Goal: Task Accomplishment & Management: Manage account settings

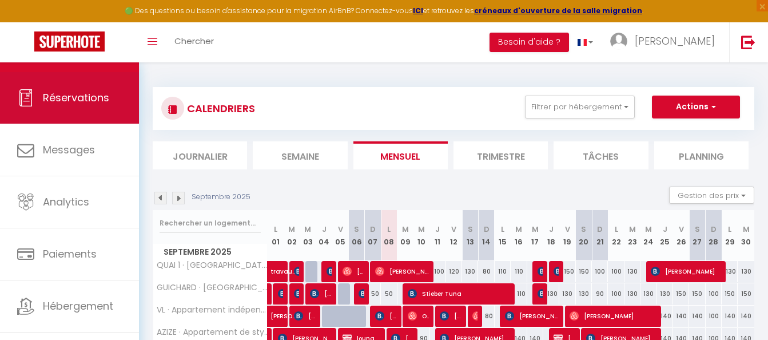
scroll to position [62, 0]
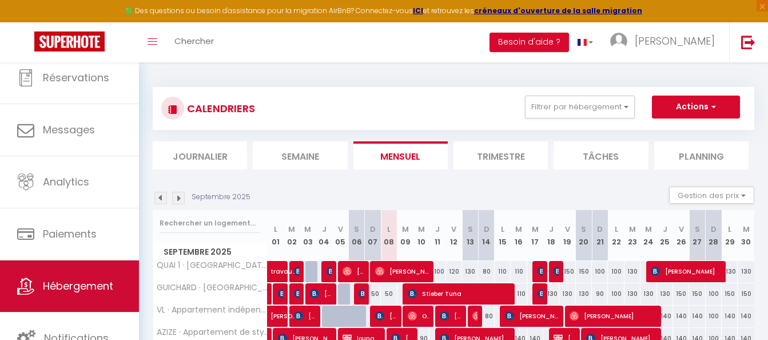
click at [80, 289] on span "Hébergement" at bounding box center [78, 285] width 70 height 14
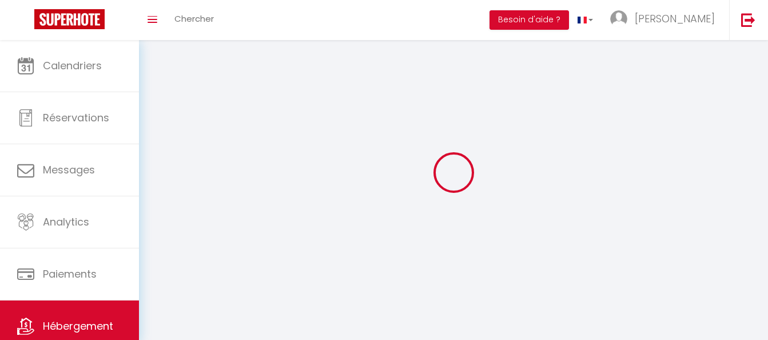
click at [80, 289] on link "Paiements" at bounding box center [69, 273] width 139 height 51
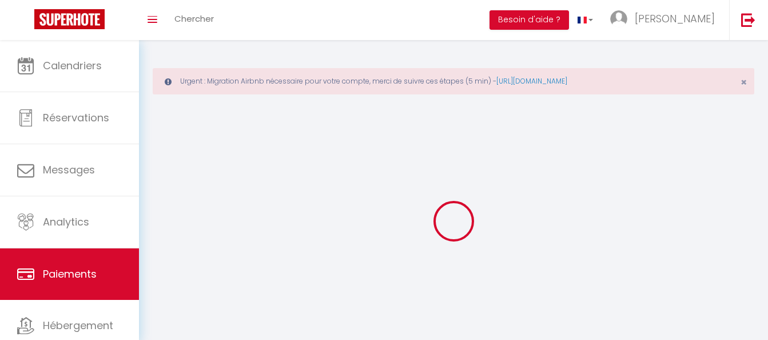
select select "2"
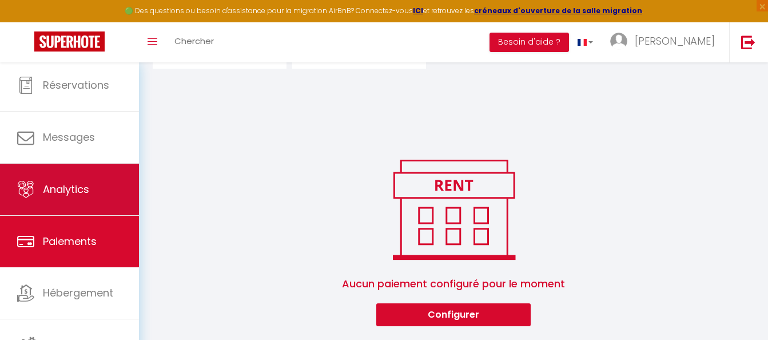
scroll to position [62, 0]
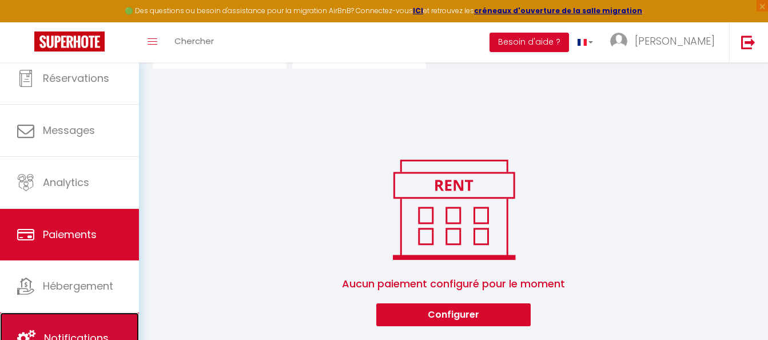
click at [75, 328] on link "Notifications" at bounding box center [69, 337] width 139 height 51
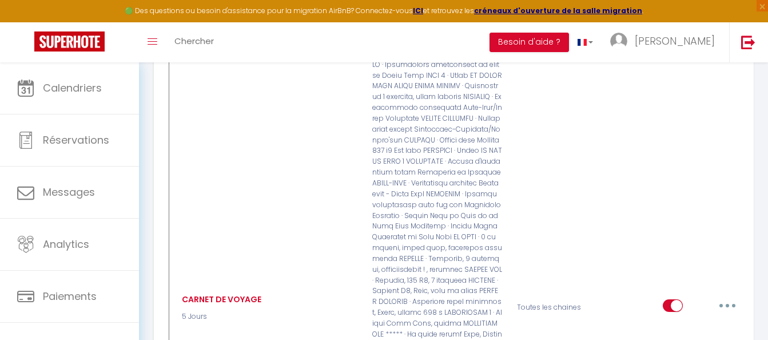
scroll to position [2801, 0]
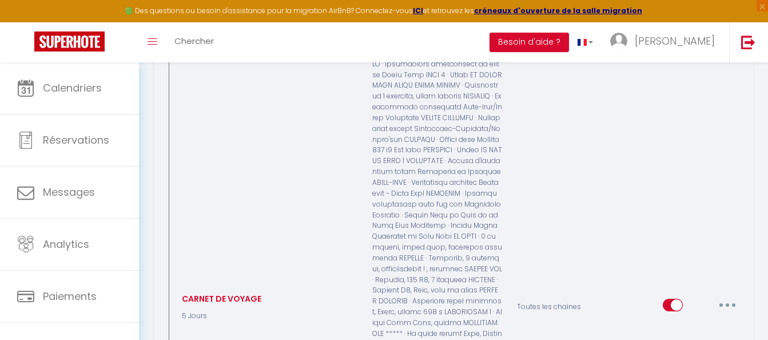
click at [724, 296] on button "button" at bounding box center [727, 305] width 32 height 18
click at [692, 321] on link "Editer" at bounding box center [697, 330] width 85 height 19
type input "CARNET DE VOYAGE"
select select "5 Jours"
select select "if_booking_is_paid"
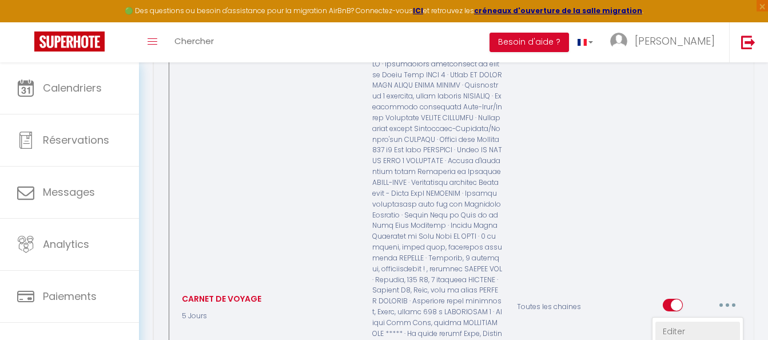
checkbox input "true"
checkbox input "false"
radio input "true"
type input "Procédure pour le checkin - [RENTAL:NAME]"
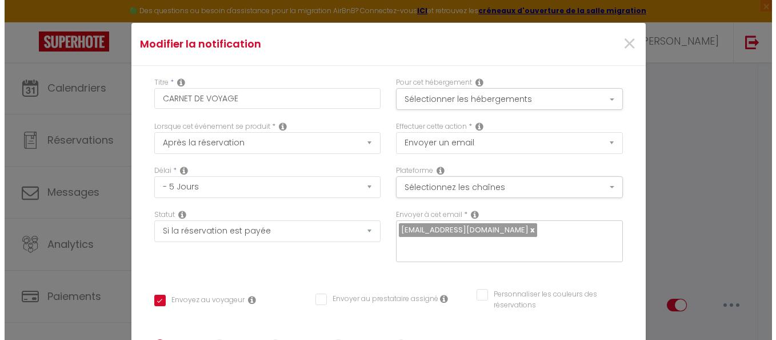
scroll to position [2768, 0]
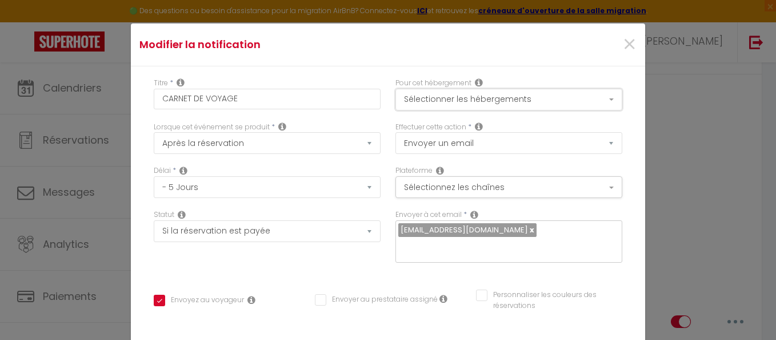
click at [540, 99] on button "Sélectionner les hébergements" at bounding box center [509, 100] width 227 height 22
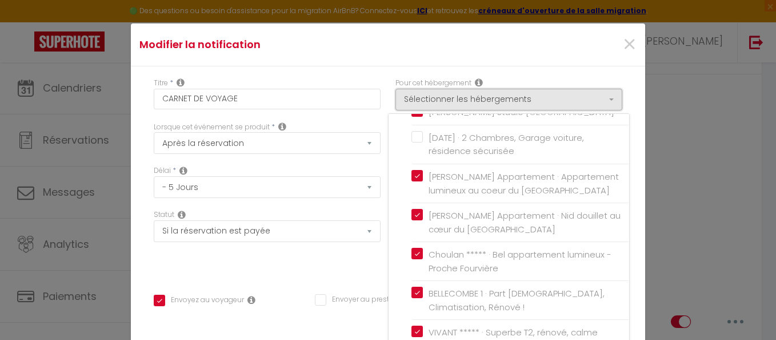
scroll to position [1200, 0]
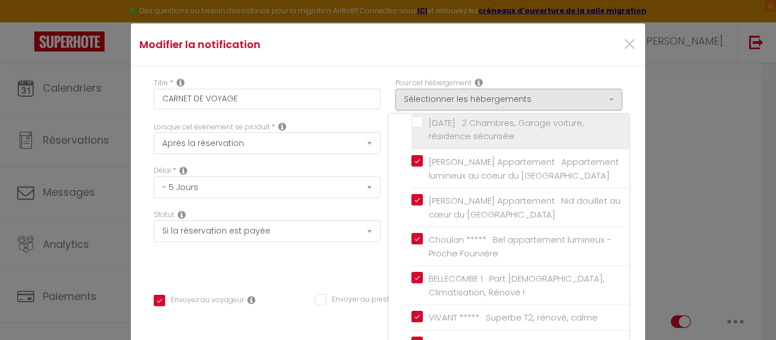
click at [415, 135] on input "[DATE] · 2 Chambres, Garage voiture, résidence sécurisée" at bounding box center [521, 128] width 218 height 11
checkbox input "true"
checkbox input "false"
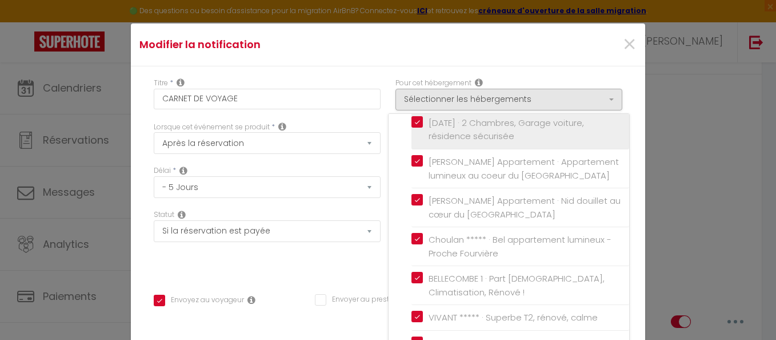
checkbox input "false"
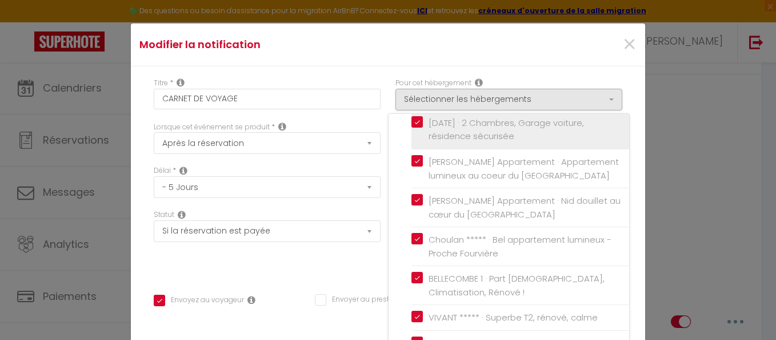
checkbox input "false"
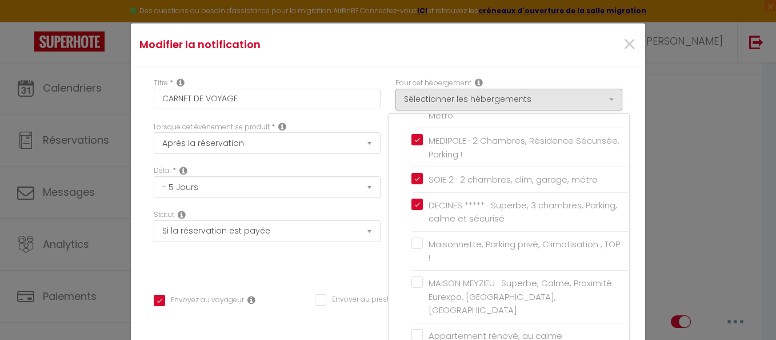
scroll to position [1465, 0]
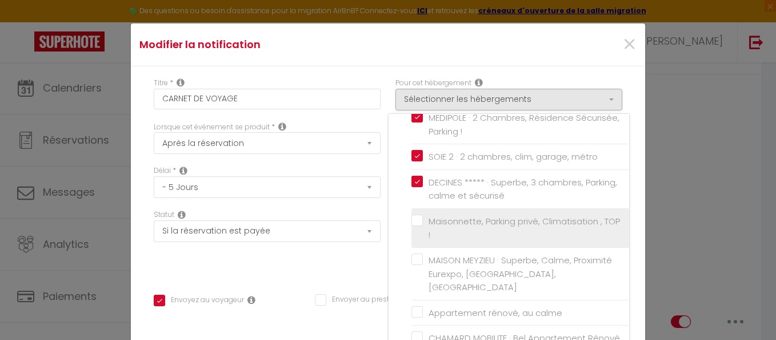
click at [412, 234] on input "Maisonnette, Parking privé, Climatisation , TOP !" at bounding box center [521, 227] width 218 height 11
checkbox input "true"
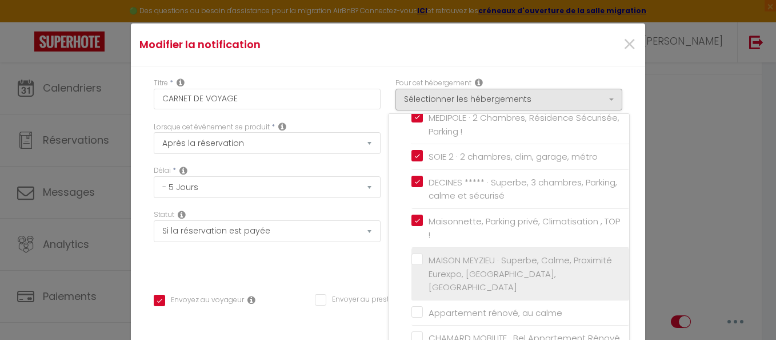
checkbox input "true"
checkbox input "false"
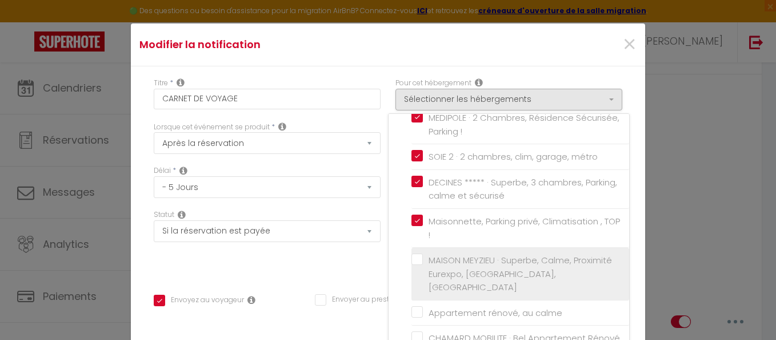
checkbox input "false"
click at [423, 273] on label "MAISON MEYZIEU · Superbe, Calme, Proximité Eurexpo, [GEOGRAPHIC_DATA], [GEOGRAP…" at bounding box center [522, 273] width 199 height 41
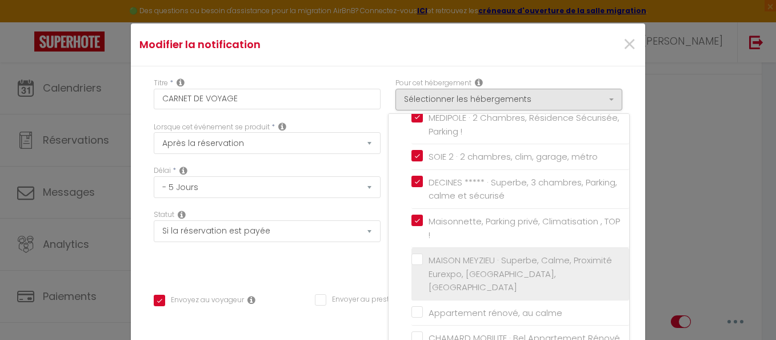
click at [412, 273] on input "MAISON MEYZIEU · Superbe, Calme, Proximité Eurexpo, [GEOGRAPHIC_DATA], [GEOGRAP…" at bounding box center [521, 273] width 218 height 11
checkbox input "true"
checkbox input "false"
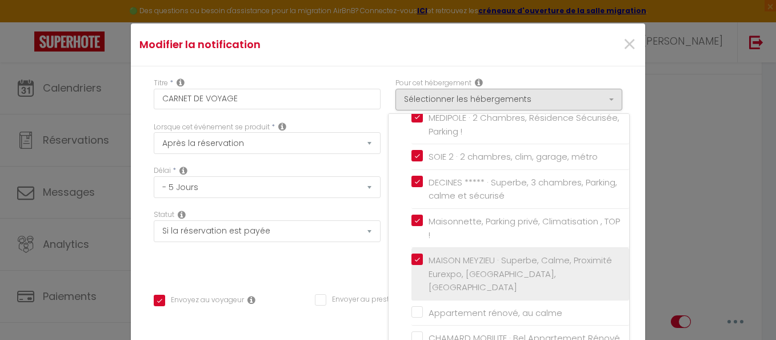
checkbox input "false"
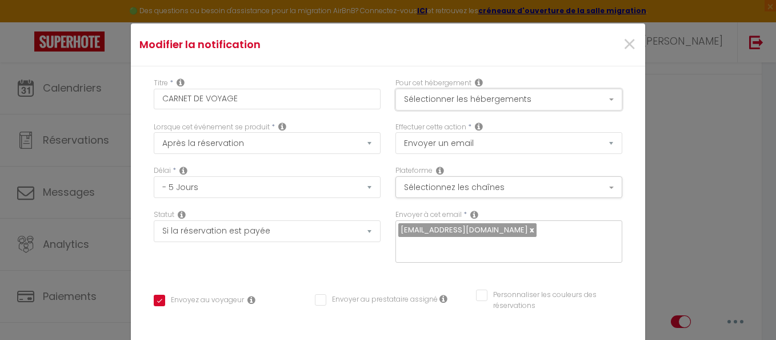
click at [506, 101] on button "Sélectionner les hébergements" at bounding box center [509, 100] width 227 height 22
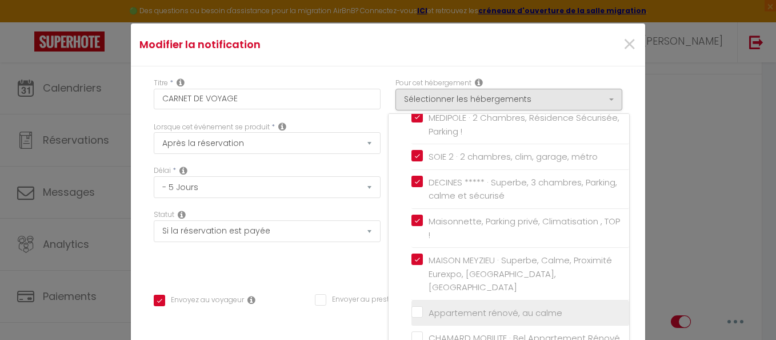
click at [412, 313] on input "Appartement rénové, au calme" at bounding box center [521, 312] width 218 height 11
checkbox input "true"
checkbox input "false"
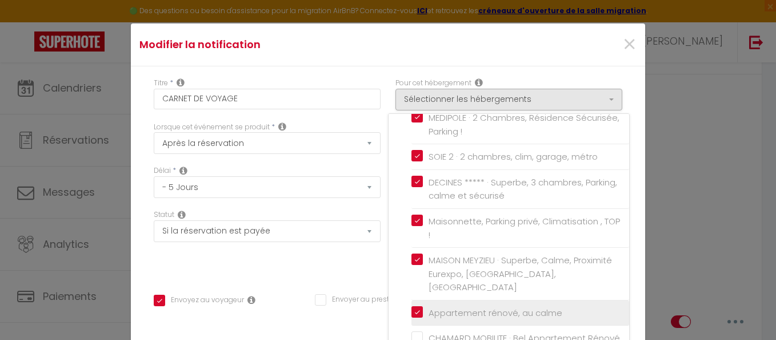
checkbox input "false"
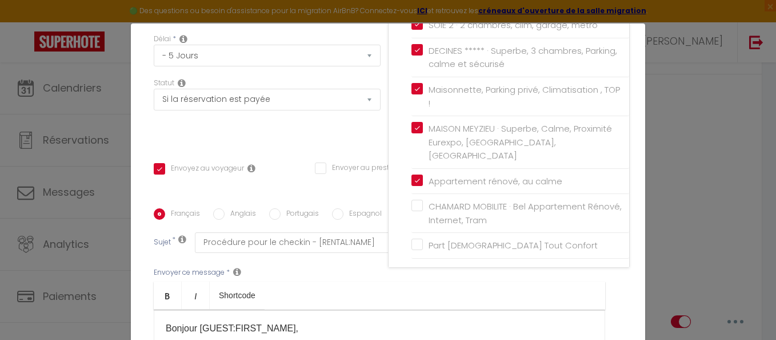
scroll to position [153, 0]
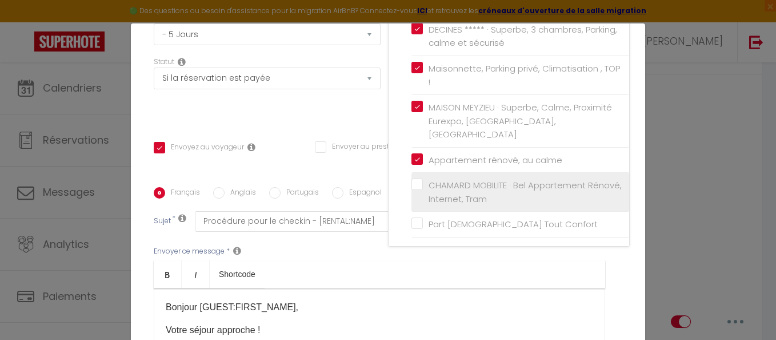
click at [412, 189] on input "CHAMARD MOBILITE · Bel Appartement Rénové, Internet, Tram" at bounding box center [521, 191] width 218 height 11
checkbox input "true"
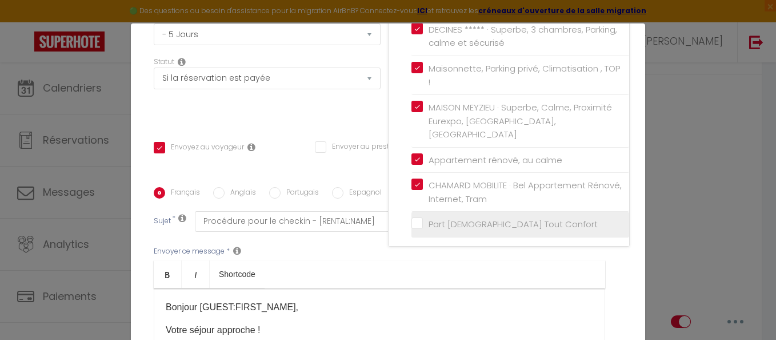
checkbox input "true"
checkbox input "false"
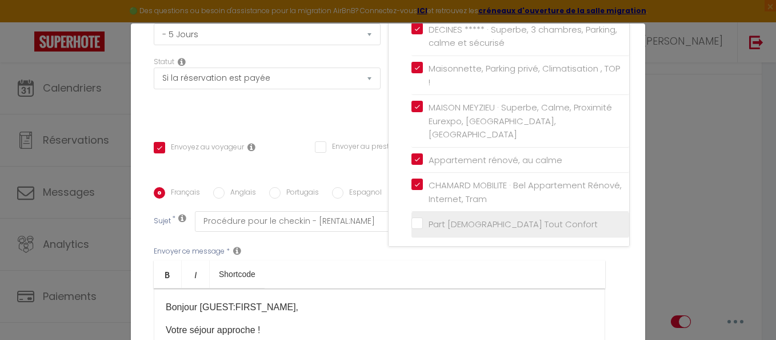
click at [412, 224] on input "Part [DEMOGRAPHIC_DATA] Tout Confort" at bounding box center [521, 223] width 218 height 11
checkbox input "true"
checkbox input "false"
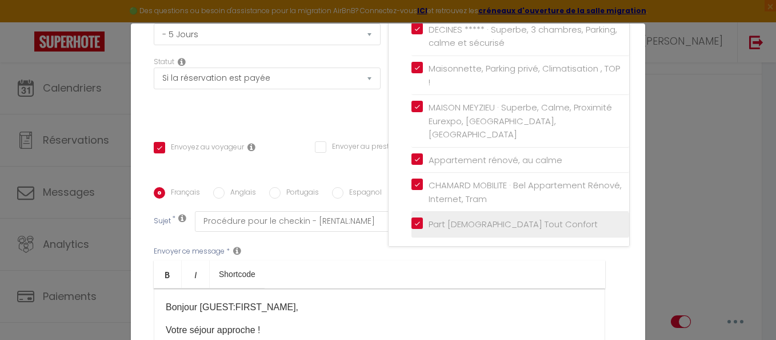
checkbox input "false"
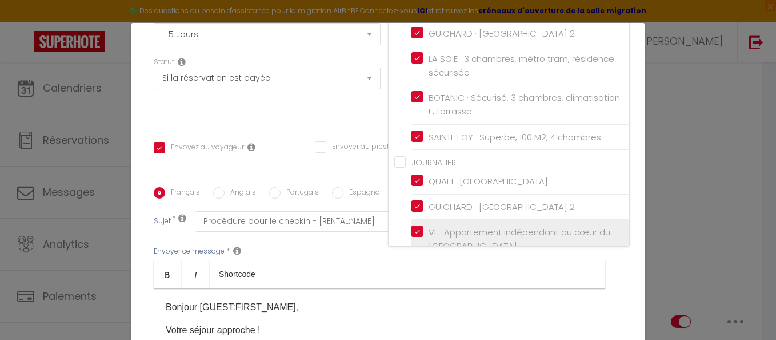
scroll to position [0, 0]
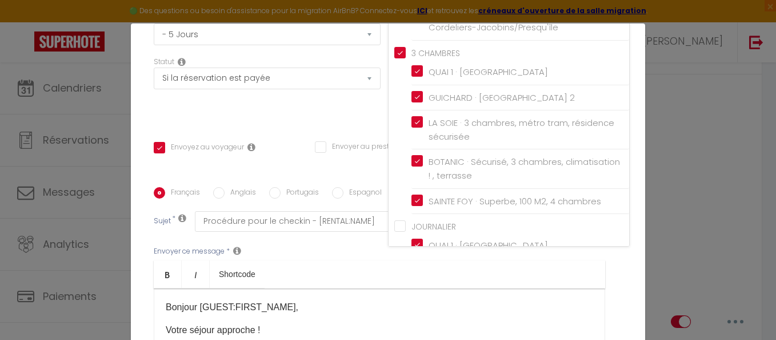
click at [326, 107] on div "Titre * CARNET DE VOYAGE Pour cet hébergement Sélectionner les hébergements Tou…" at bounding box center [388, 187] width 514 height 547
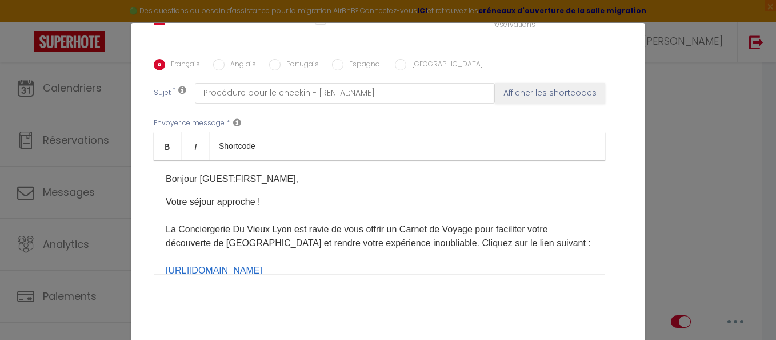
scroll to position [298, 0]
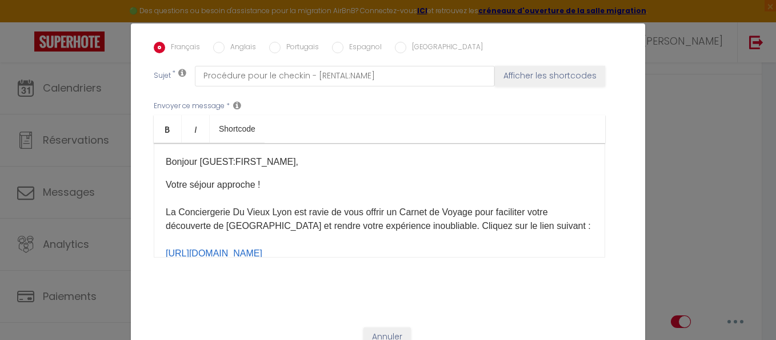
checkbox input "true"
checkbox input "false"
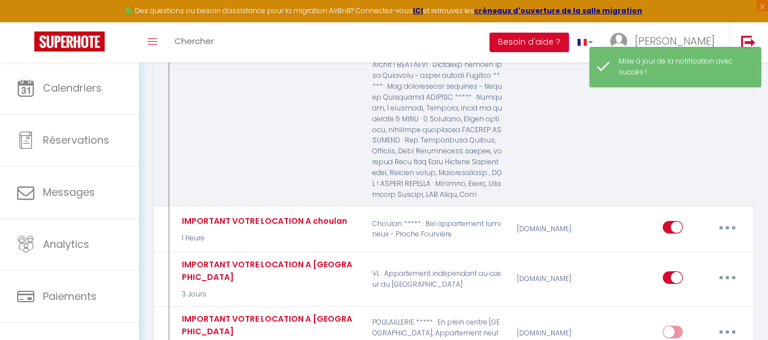
scroll to position [3244, 0]
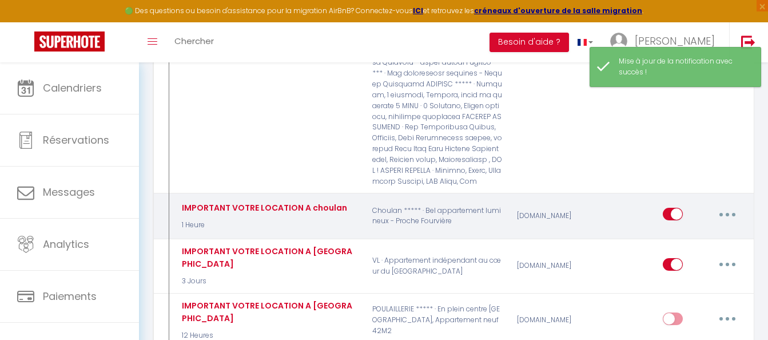
click at [726, 205] on button "button" at bounding box center [727, 214] width 32 height 18
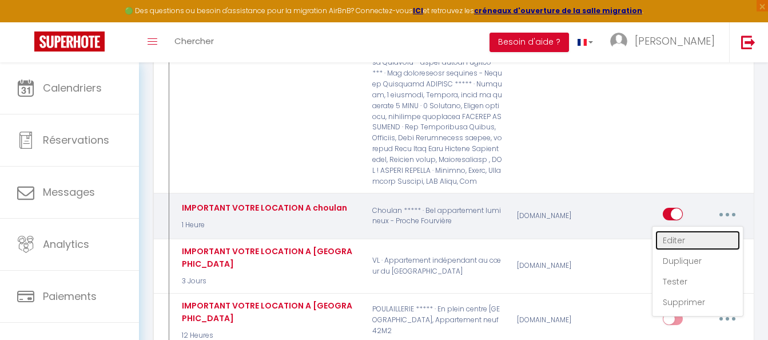
click at [689, 230] on link "Editer" at bounding box center [697, 239] width 85 height 19
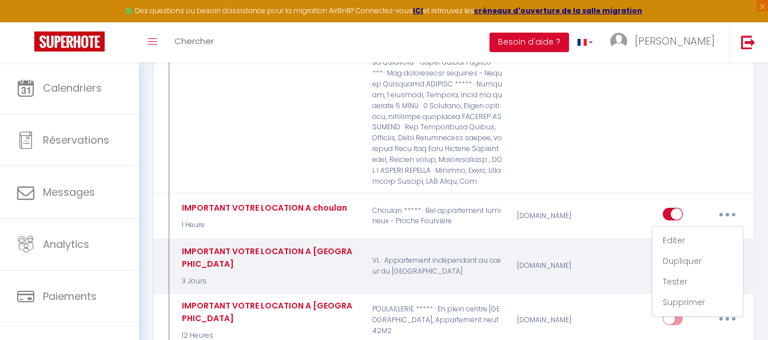
type input "IMPORTANT VOTRE LOCATION A choulan"
select select "1 Heure"
select select
checkbox input "true"
checkbox input "false"
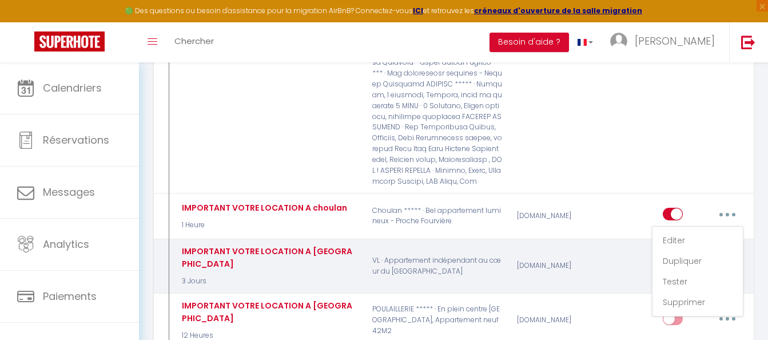
checkbox input "false"
radio input "true"
type input "procédure d'arrivée [RENTAL:NAME]"
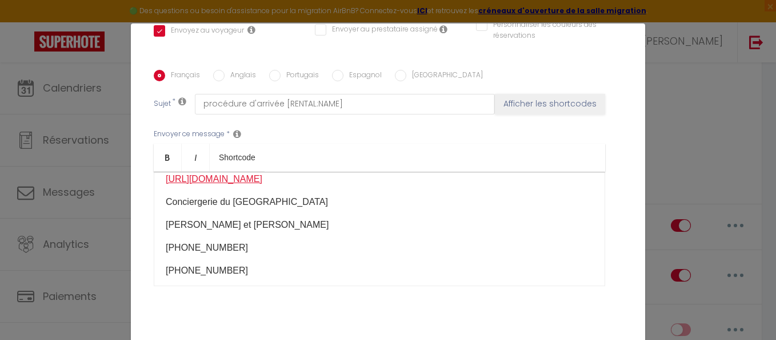
scroll to position [0, 0]
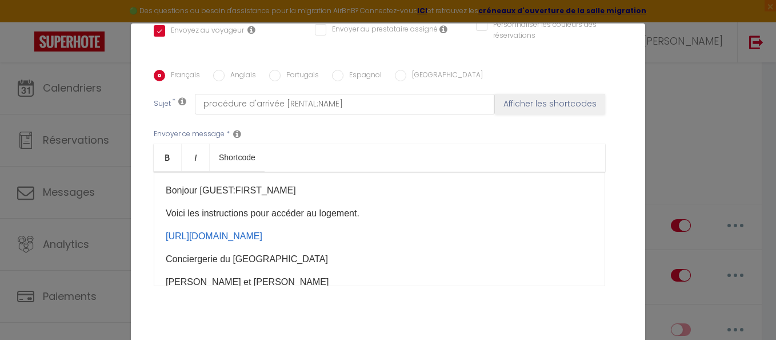
click at [383, 206] on p "Voici les instructions pour accéder au logement​." at bounding box center [380, 213] width 428 height 14
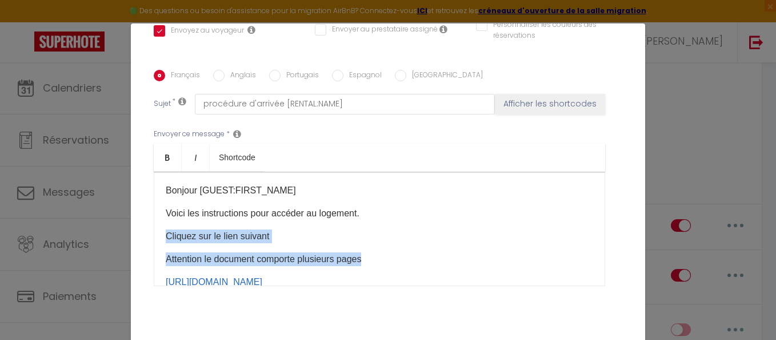
drag, startPoint x: 161, startPoint y: 218, endPoint x: 368, endPoint y: 242, distance: 208.3
click at [368, 242] on div "Bonjour [GUEST:FIRST_NAME] Voici les instructions pour accéder au logement​. Cl…" at bounding box center [380, 228] width 452 height 114
copy div "Cliquez sur le lien suivant Attention le document comporte plusieurs pages"
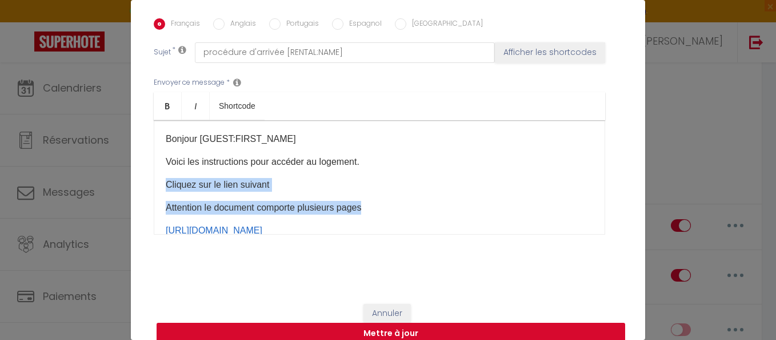
scroll to position [46, 0]
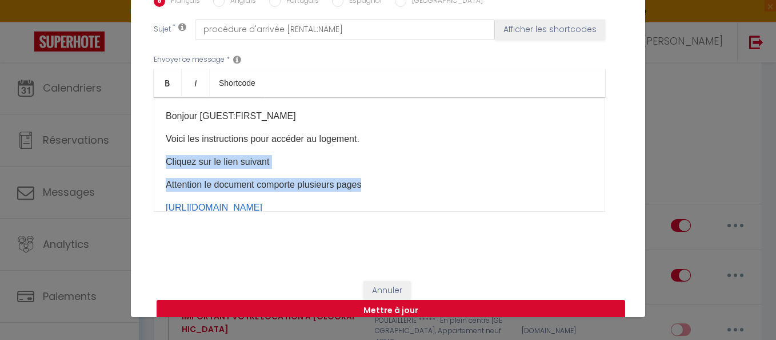
click at [425, 300] on button "Mettre à jour" at bounding box center [391, 311] width 469 height 22
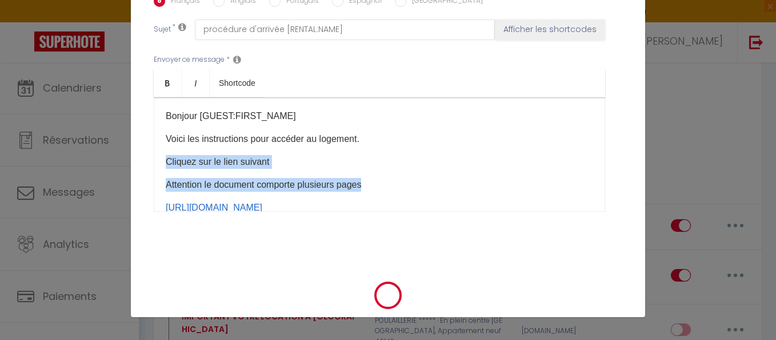
checkbox input "true"
checkbox input "false"
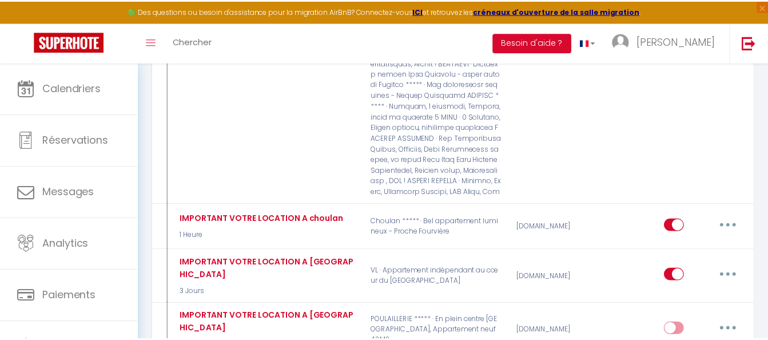
scroll to position [3244, 0]
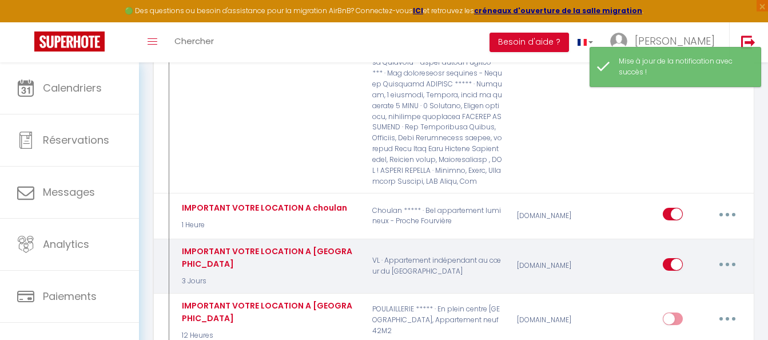
click at [729, 255] on button "button" at bounding box center [727, 264] width 32 height 18
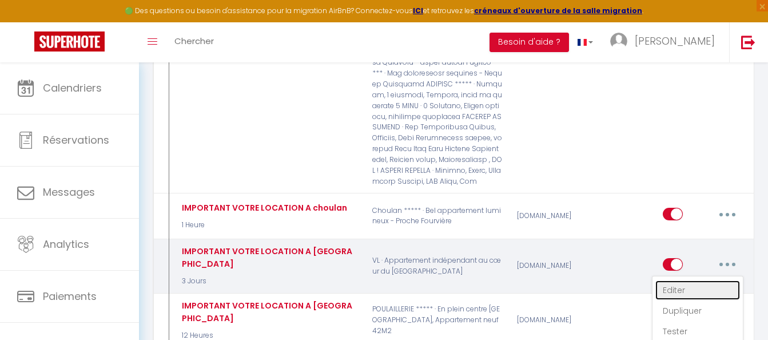
click at [672, 280] on link "Editer" at bounding box center [697, 289] width 85 height 19
type input "IMPORTANT VOTRE LOCATION A [GEOGRAPHIC_DATA]"
select select "3 Jours"
select select
checkbox input "true"
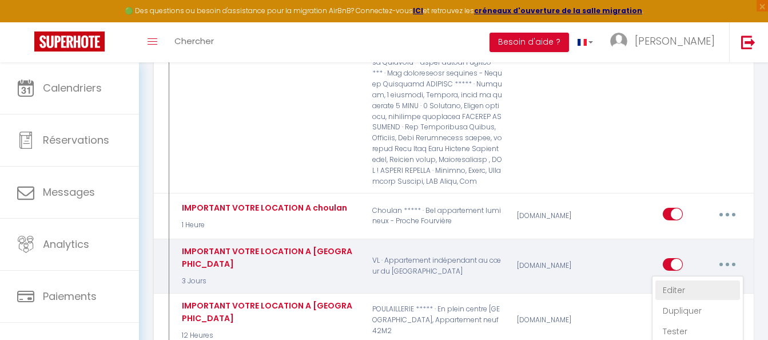
checkbox input "false"
checkbox input "true"
radio input "true"
type input "procédure d'arrivée [RENTAL:NAME]"
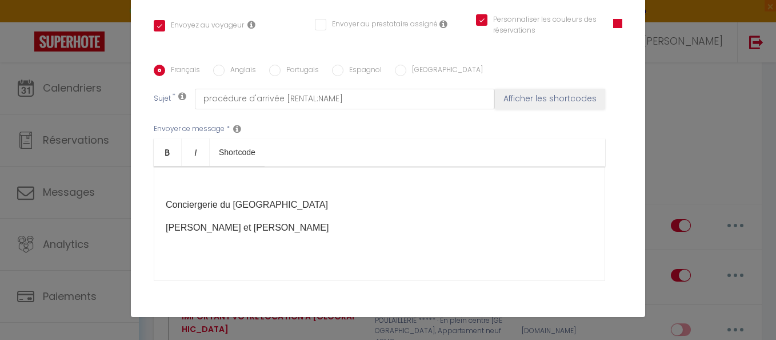
scroll to position [314, 0]
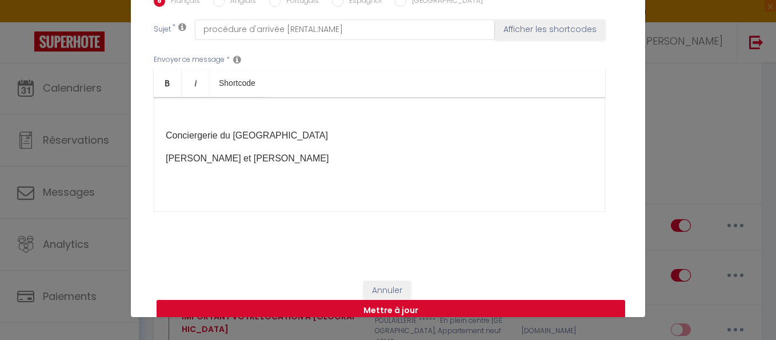
click at [410, 300] on button "Mettre à jour" at bounding box center [391, 311] width 469 height 22
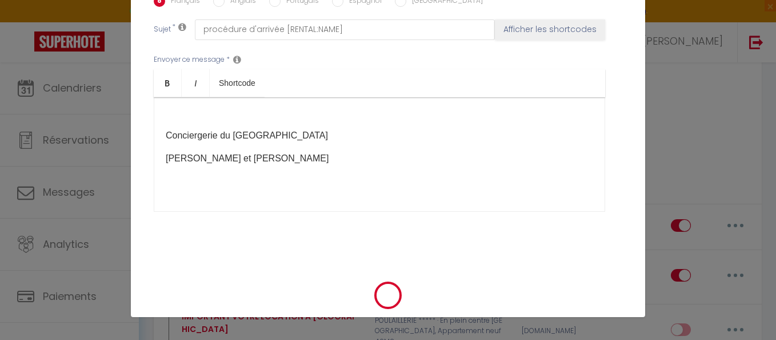
checkbox input "true"
checkbox input "false"
checkbox input "true"
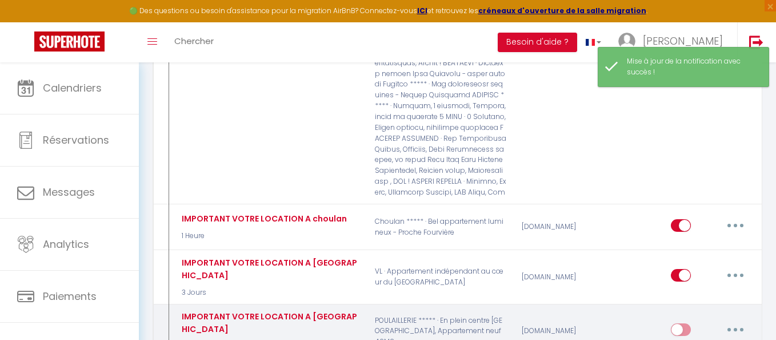
select select
checkbox input "false"
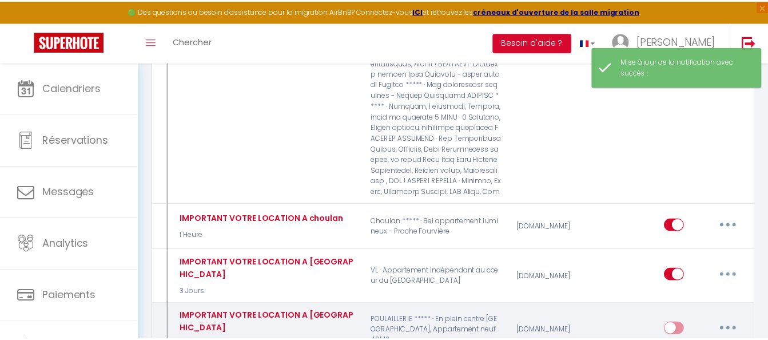
scroll to position [3244, 0]
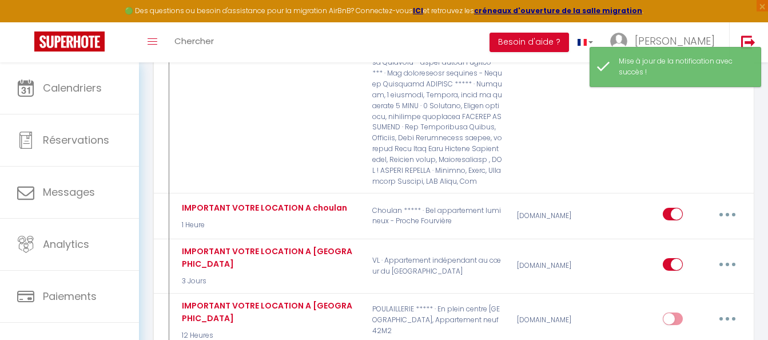
type input "IMPORTANT VOTRE LOCATION A [GEOGRAPHIC_DATA]"
select select "3 Jours"
select select
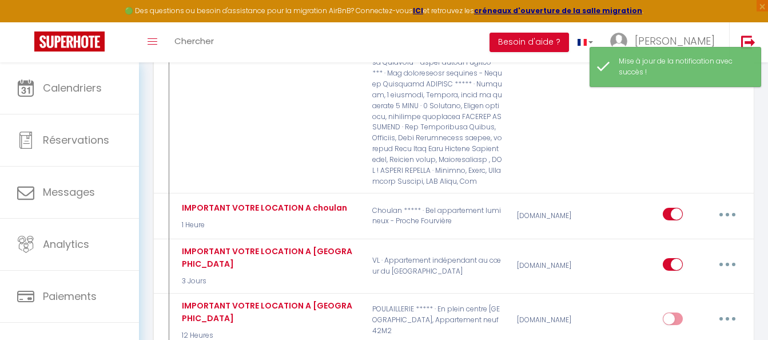
checkbox input "true"
checkbox input "false"
radio input "true"
type input "procédure d'arrivée [RENTAL:NAME]"
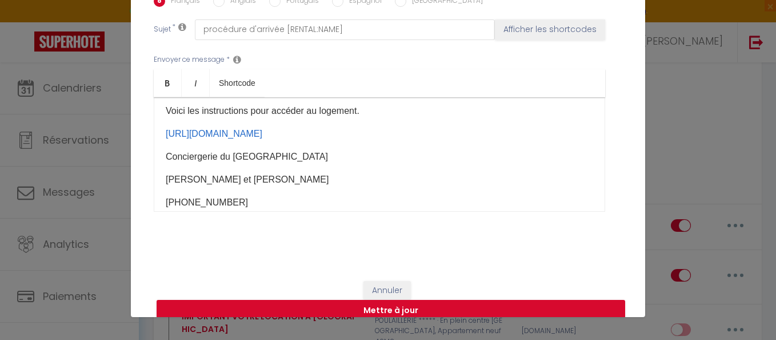
scroll to position [0, 0]
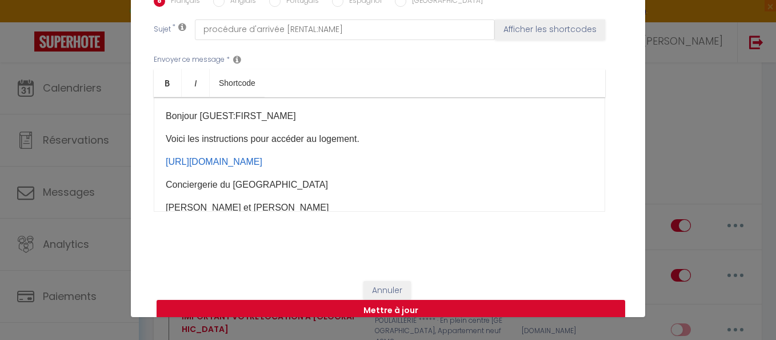
click at [377, 132] on p "Voici les instructions pour accéder au logement​." at bounding box center [380, 139] width 428 height 14
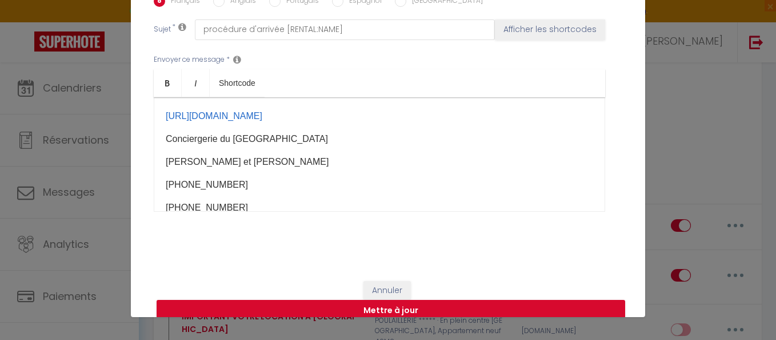
scroll to position [177, 0]
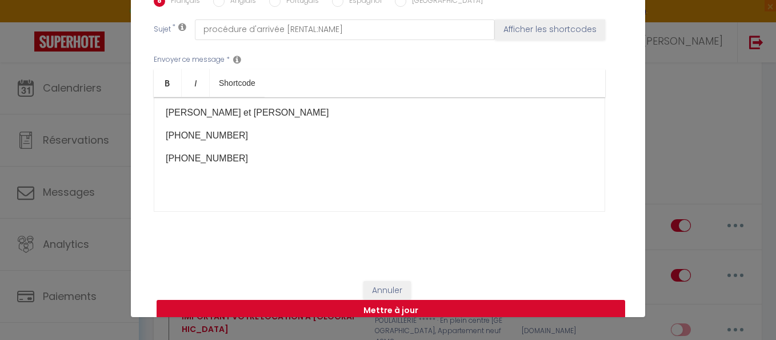
click at [409, 303] on button "Mettre à jour" at bounding box center [391, 311] width 469 height 22
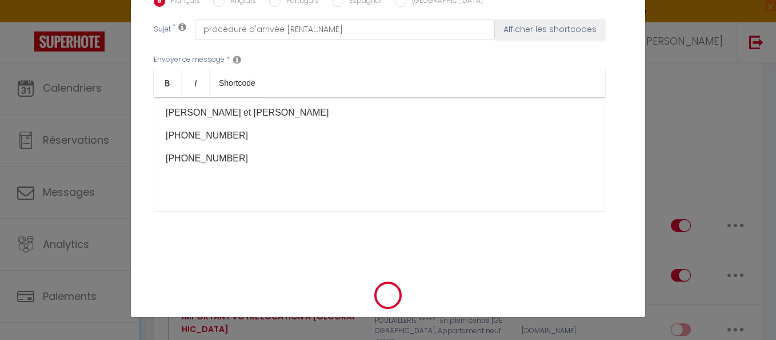
checkbox input "true"
checkbox input "false"
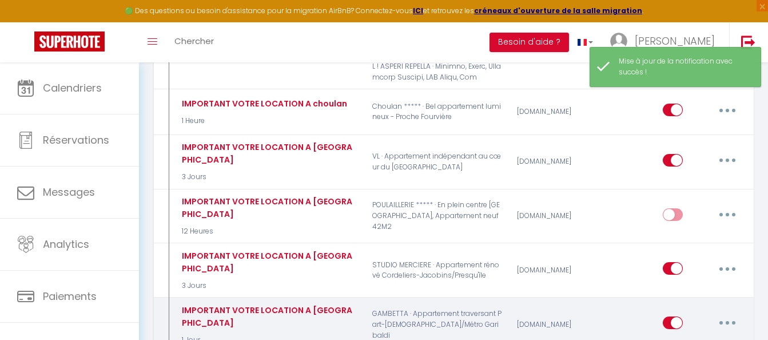
scroll to position [3358, 0]
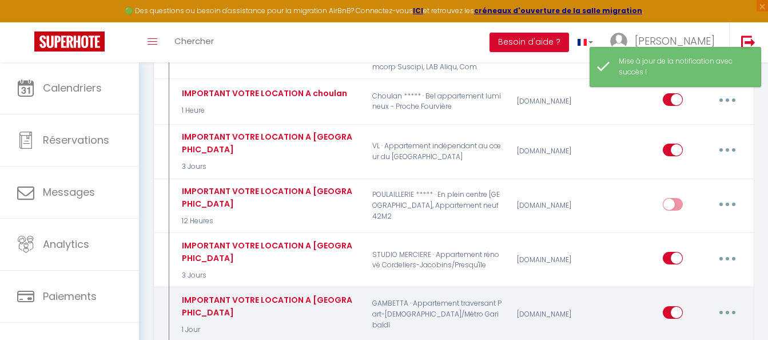
click at [731, 303] on button "button" at bounding box center [727, 312] width 32 height 18
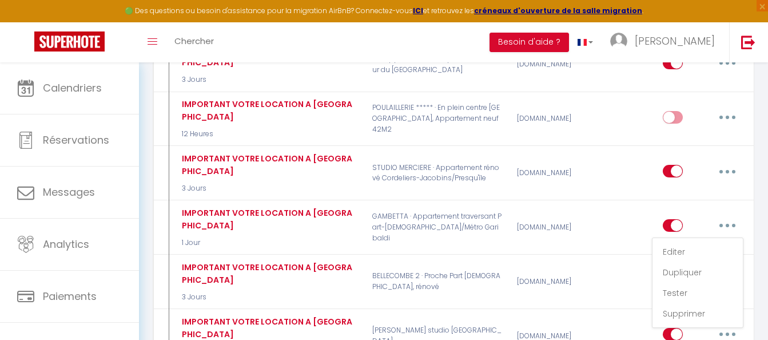
scroll to position [3426, 0]
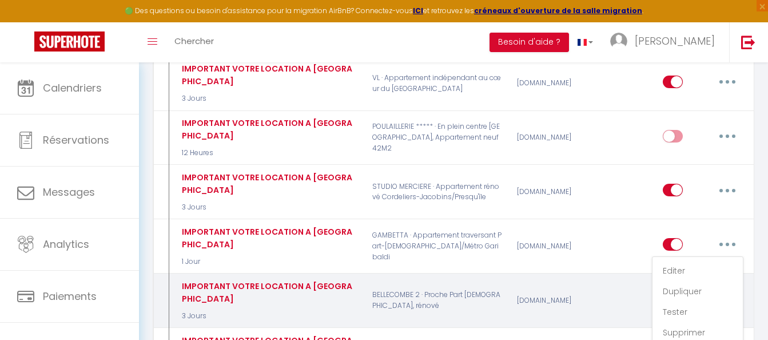
click at [480, 280] on p "BELLECOMBE 2 · Proche Part [DEMOGRAPHIC_DATA], rénové" at bounding box center [437, 301] width 145 height 42
click at [733, 289] on button "button" at bounding box center [727, 298] width 32 height 18
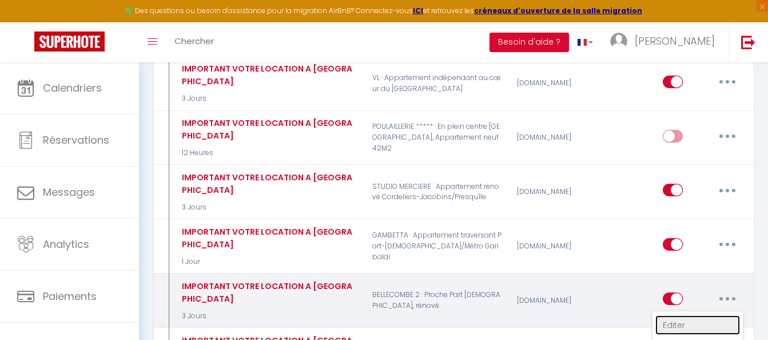
click at [679, 315] on link "Editer" at bounding box center [697, 324] width 85 height 19
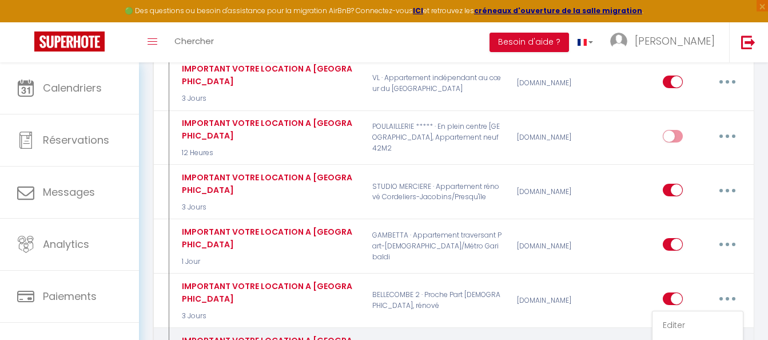
type input "IMPORTANT VOTRE LOCATION A [GEOGRAPHIC_DATA]"
select select "3 Jours"
select select
checkbox input "true"
checkbox input "false"
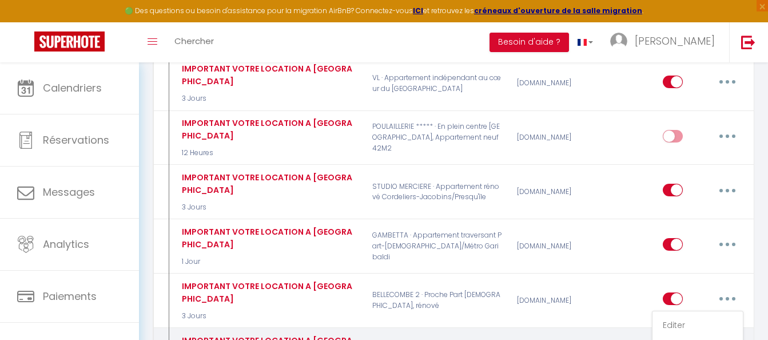
checkbox input "false"
radio input "true"
type input "procédure d'arrivée [RENTAL:NAME]"
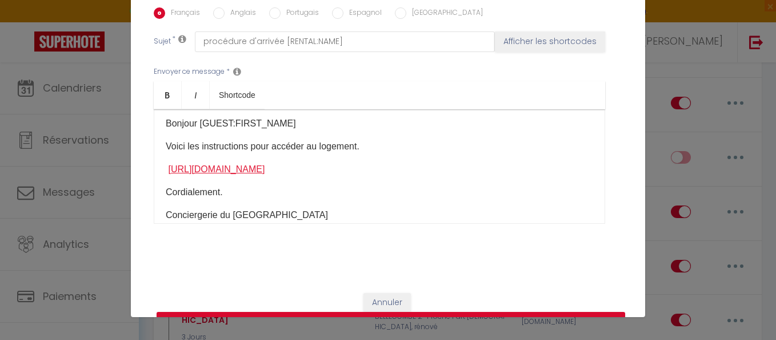
scroll to position [0, 0]
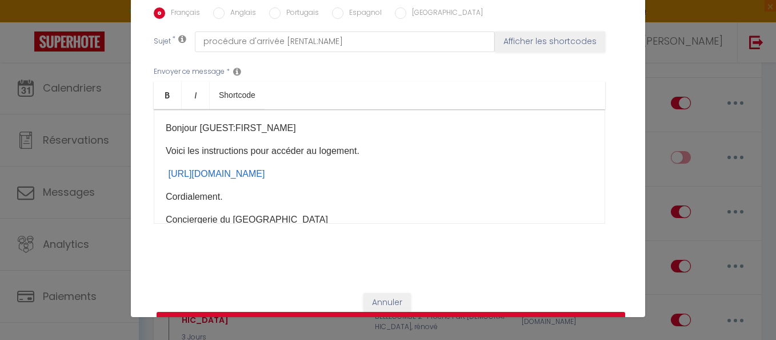
click at [380, 144] on p "Voici les instructions pour accéder au logement​." at bounding box center [380, 151] width 428 height 14
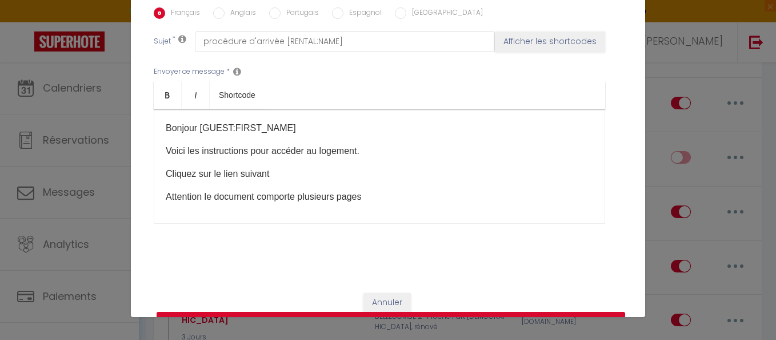
click at [362, 312] on button "Mettre à jour" at bounding box center [391, 323] width 469 height 22
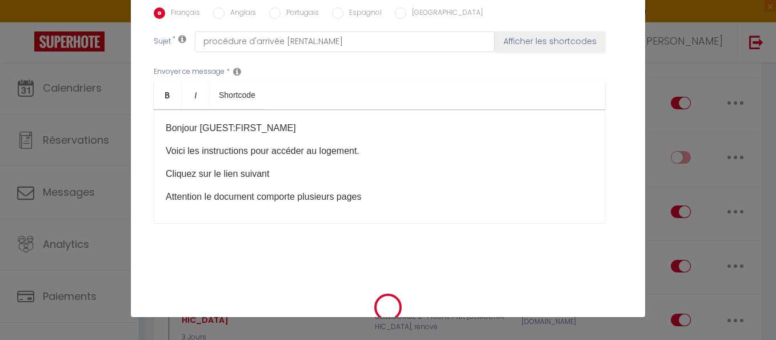
checkbox input "true"
checkbox input "false"
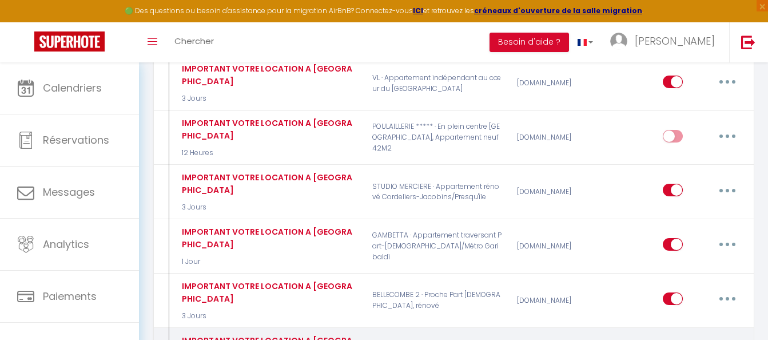
type input "IMPORTANT VOTRE LOCATION A [GEOGRAPHIC_DATA]"
select select "3 Jours"
select select
checkbox input "true"
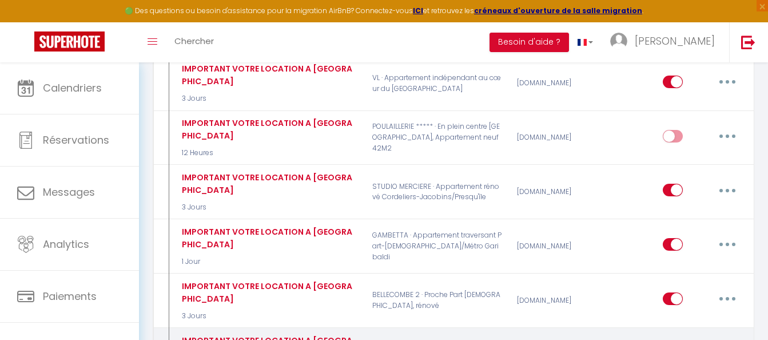
checkbox input "false"
radio input "true"
type input "procédure d'arrivée [RENTAL:NAME]"
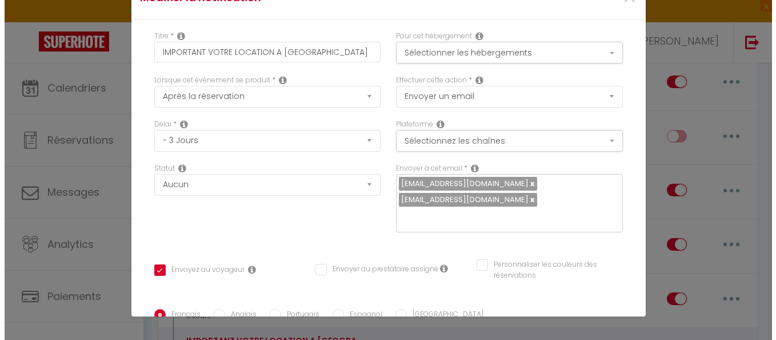
scroll to position [3383, 0]
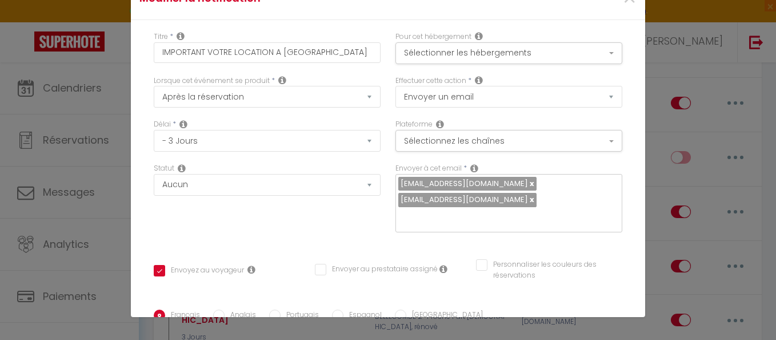
checkbox input "true"
checkbox input "false"
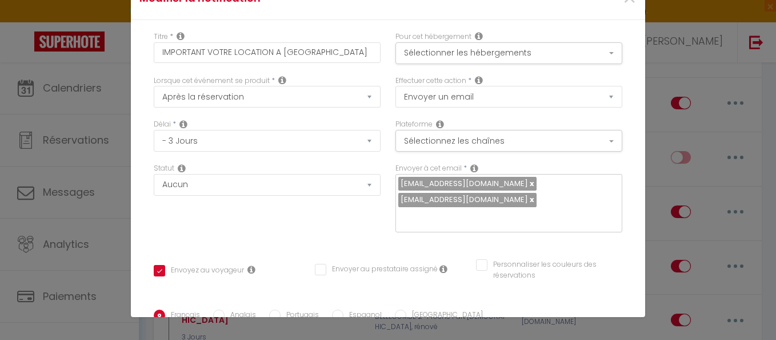
scroll to position [302, 0]
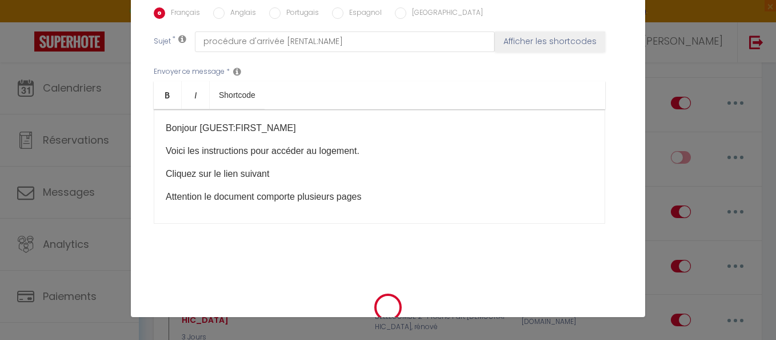
select select "1"
select select
checkbox input "false"
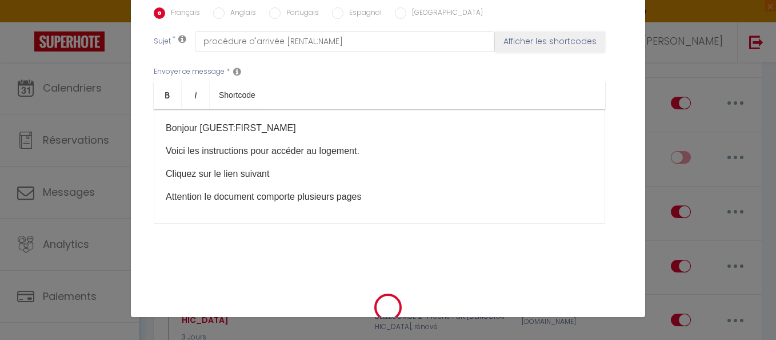
checkbox input "false"
radio input "false"
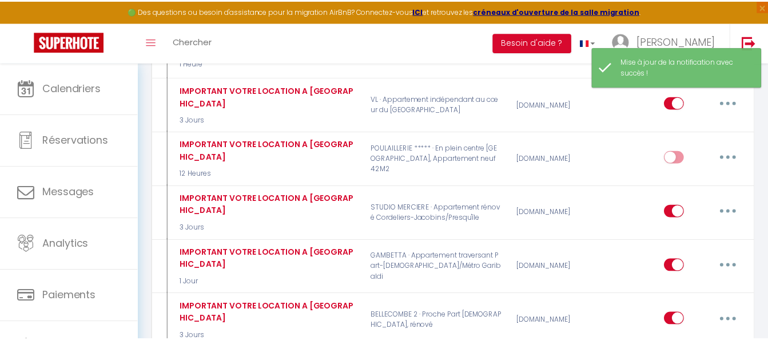
scroll to position [3426, 0]
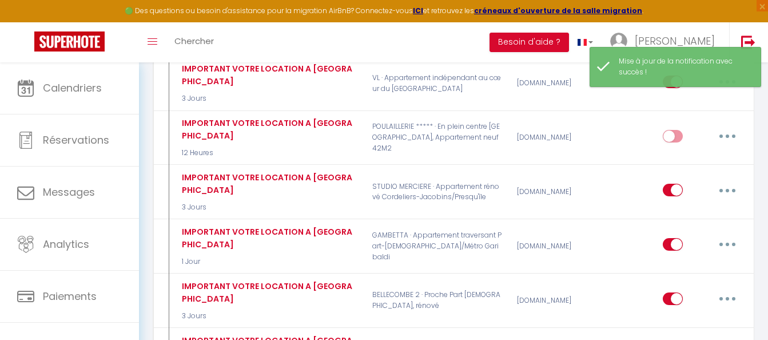
select select
checkbox input "false"
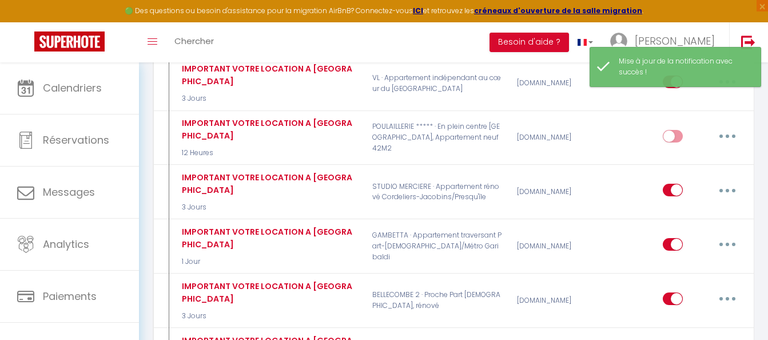
type input "IMPORTANT VOTRE LOCATION A [GEOGRAPHIC_DATA]"
select select "3 Jours"
select select
checkbox input "true"
checkbox input "false"
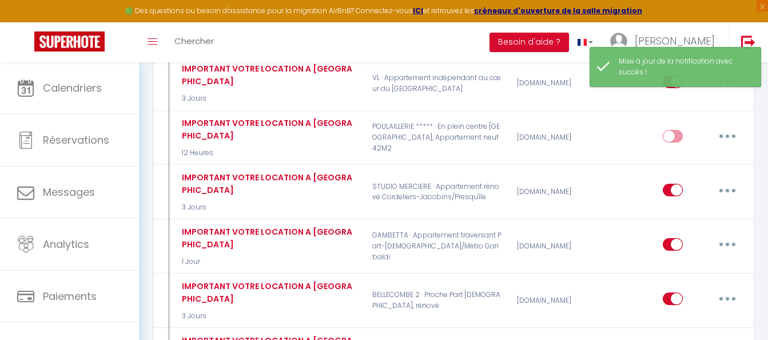
checkbox input "false"
radio input "true"
type input "procédure d'arrivée [RENTAL:NAME]"
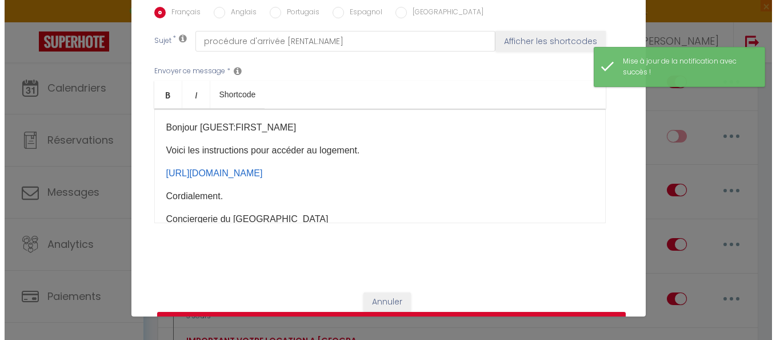
scroll to position [3383, 0]
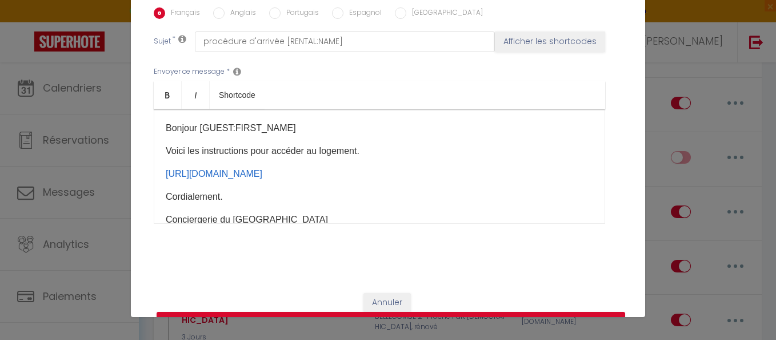
click at [404, 144] on p "Voici les instructions pour accéder au logement​." at bounding box center [380, 151] width 428 height 14
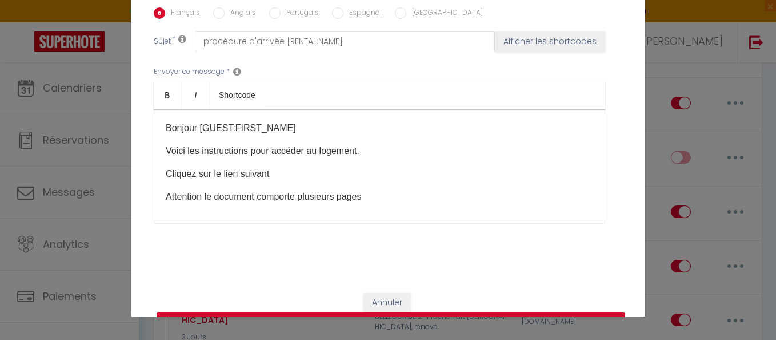
click at [380, 312] on button "Mettre à jour" at bounding box center [391, 323] width 469 height 22
checkbox input "true"
checkbox input "false"
select select "1"
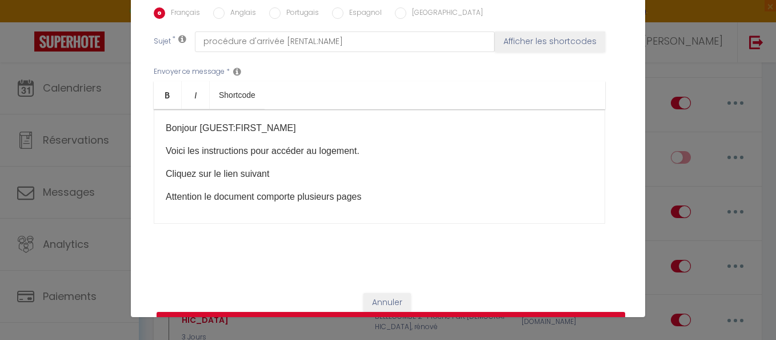
select select
checkbox input "false"
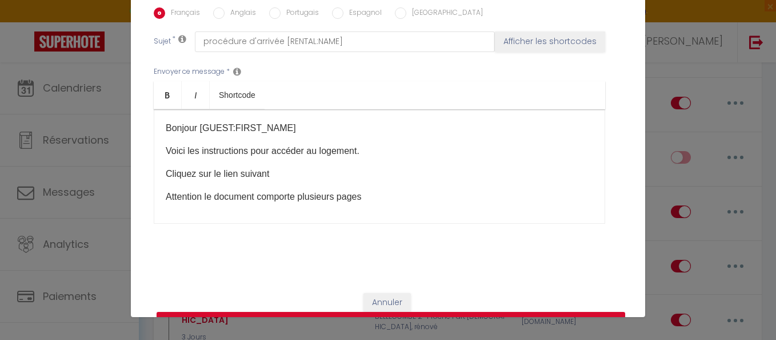
radio input "false"
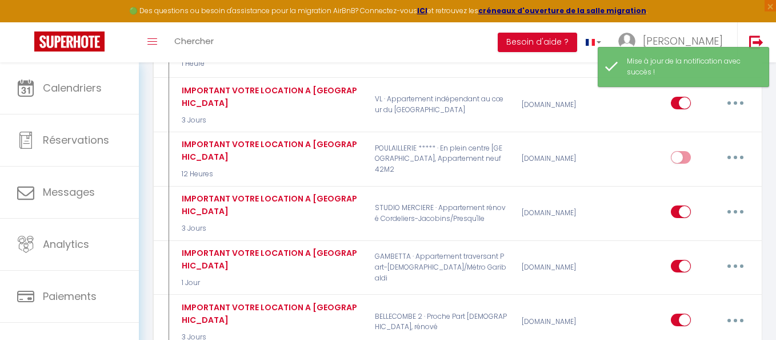
select select
checkbox input "false"
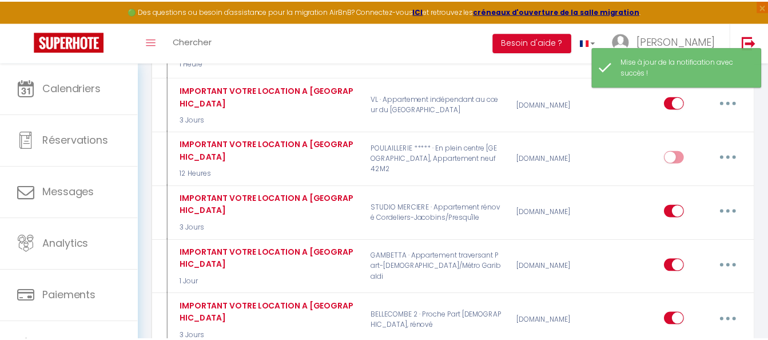
scroll to position [3426, 0]
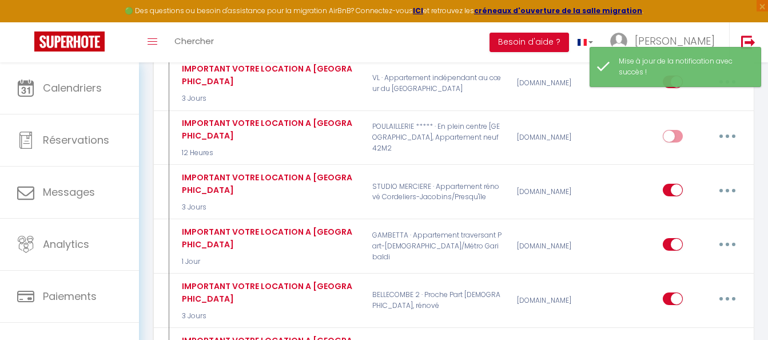
type input "IMPORTANT VOTRE LOCATION A [GEOGRAPHIC_DATA]"
select select "10 Heures"
select select
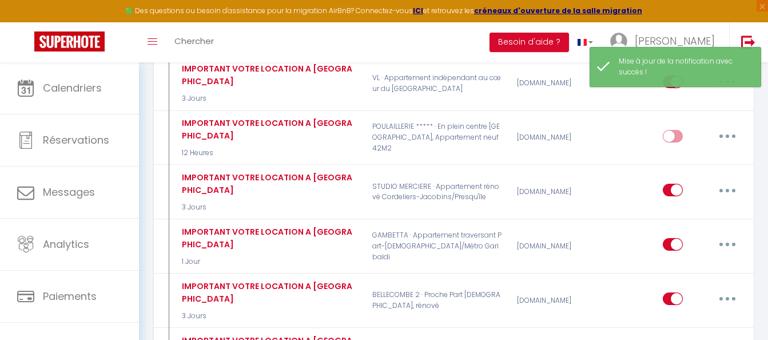
checkbox input "true"
checkbox input "false"
radio input "true"
type input "procédure d'arrivée [RENTAL:NAME]"
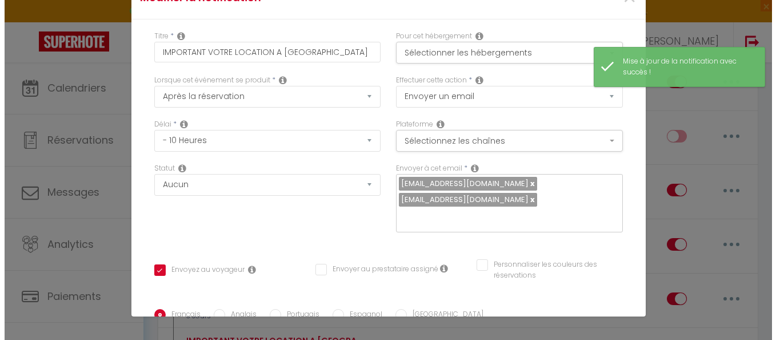
scroll to position [3383, 0]
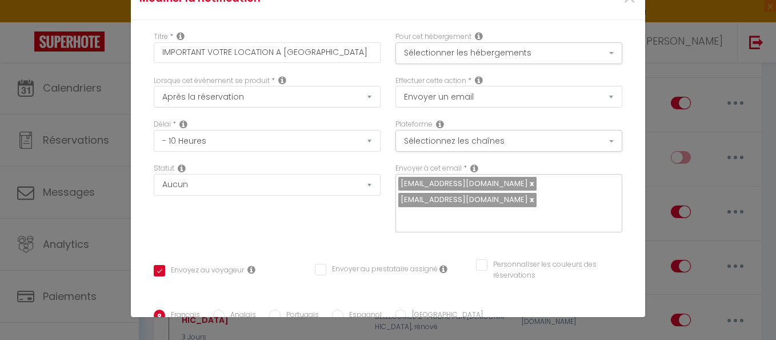
checkbox input "true"
checkbox input "false"
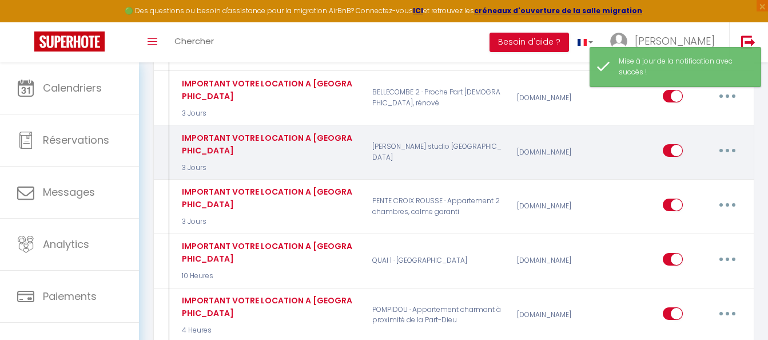
scroll to position [3655, 0]
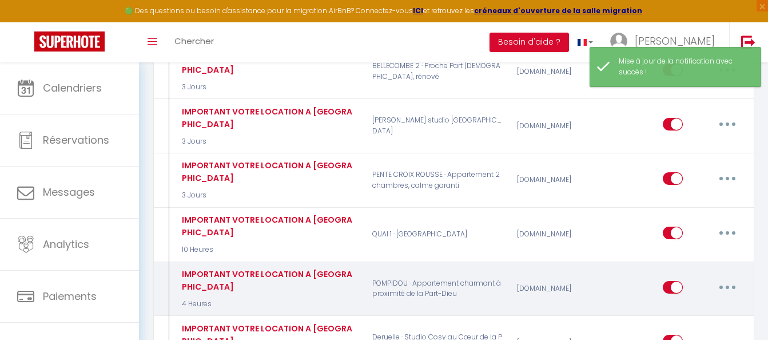
click at [723, 278] on button "button" at bounding box center [727, 287] width 32 height 18
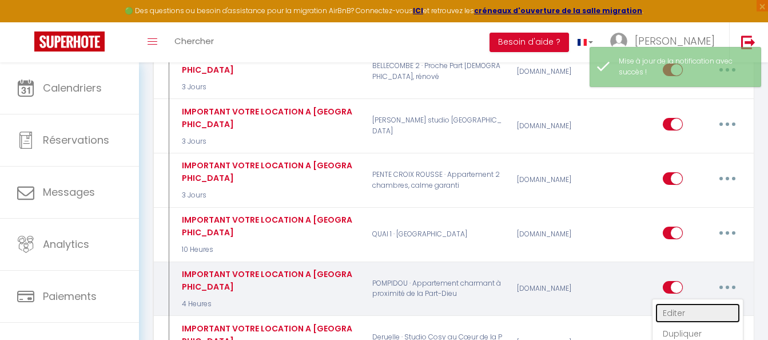
click at [681, 303] on link "Editer" at bounding box center [697, 312] width 85 height 19
type input "IMPORTANT VOTRE LOCATION A [GEOGRAPHIC_DATA]"
select select "4 Heures"
select select
checkbox input "true"
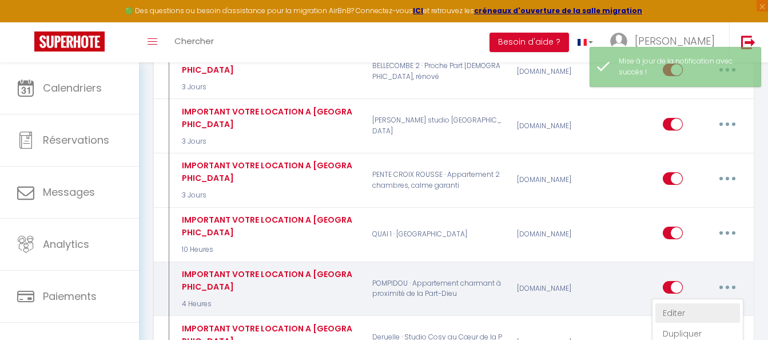
checkbox input "false"
radio input "true"
type input "procédure d'arrivée [RENTAL:NAME]"
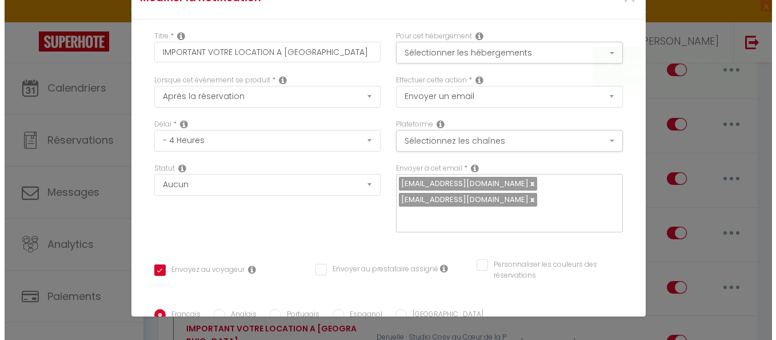
scroll to position [3612, 0]
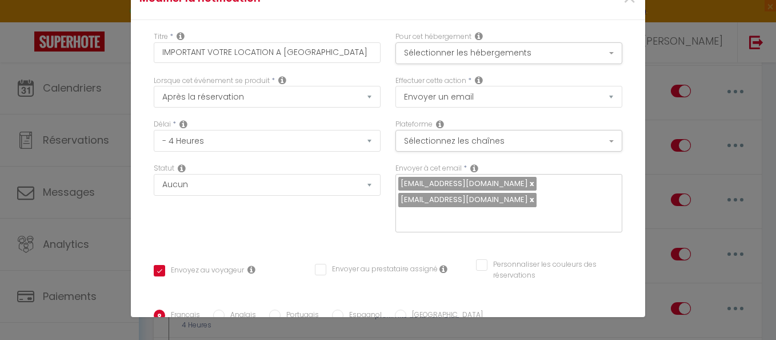
checkbox input "true"
checkbox input "false"
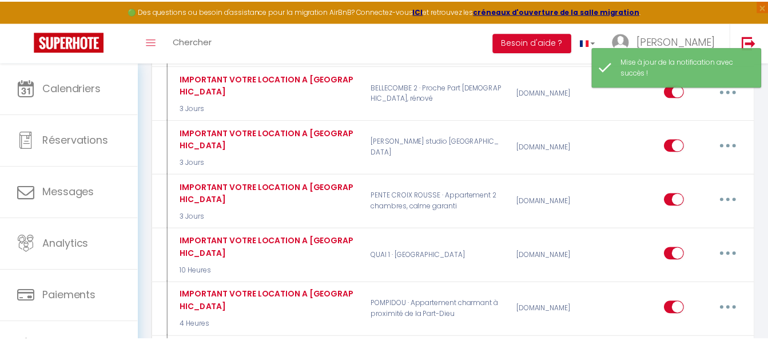
scroll to position [3655, 0]
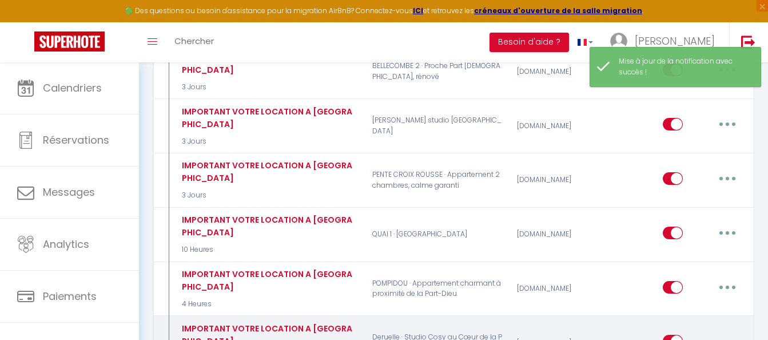
click at [721, 332] on button "button" at bounding box center [727, 341] width 32 height 18
type input "IMPORTANT VOTRE LOCATION A [GEOGRAPHIC_DATA]"
select select "1 Jour"
select select
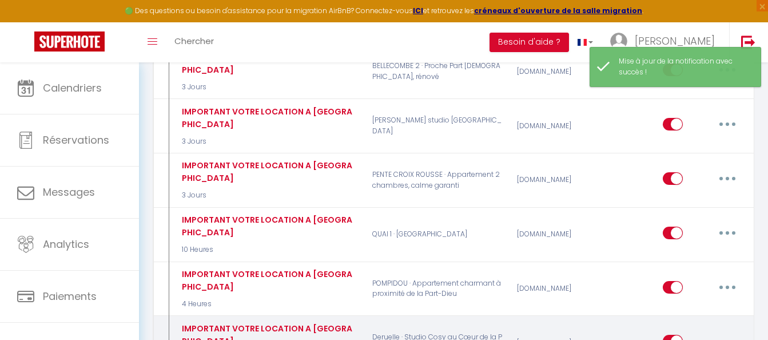
checkbox input "true"
checkbox input "false"
radio input "true"
type input "procédure d'arrivée [RENTAL:NAME]"
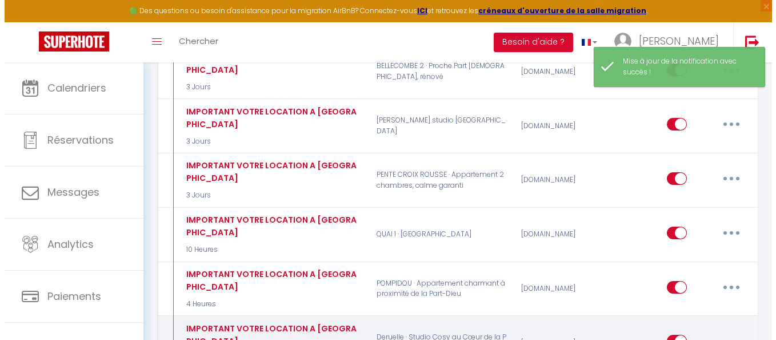
scroll to position [3612, 0]
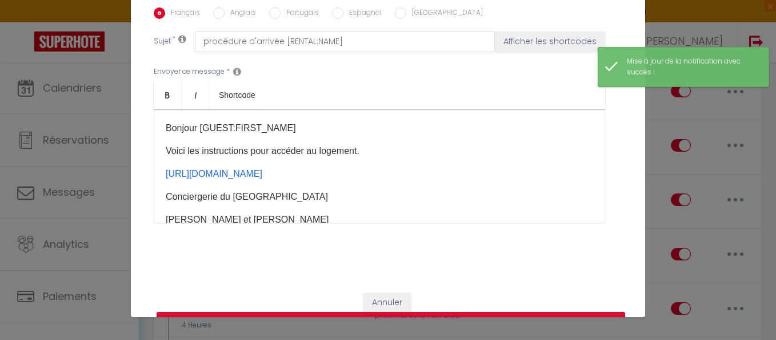
click at [390, 144] on p "Voici les instructions pour accéder au logement​." at bounding box center [380, 151] width 428 height 14
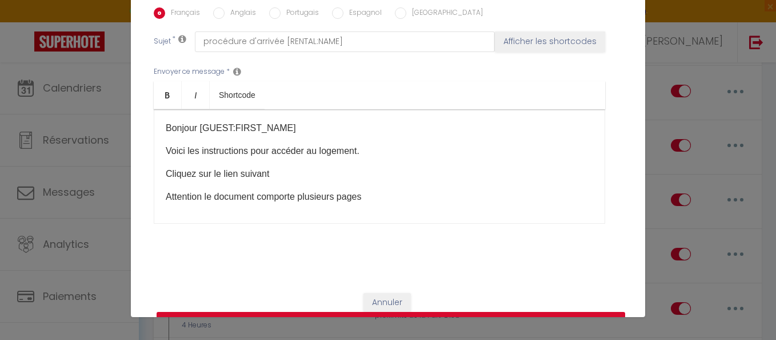
click at [388, 312] on button "Mettre à jour" at bounding box center [391, 323] width 469 height 22
checkbox input "true"
checkbox input "false"
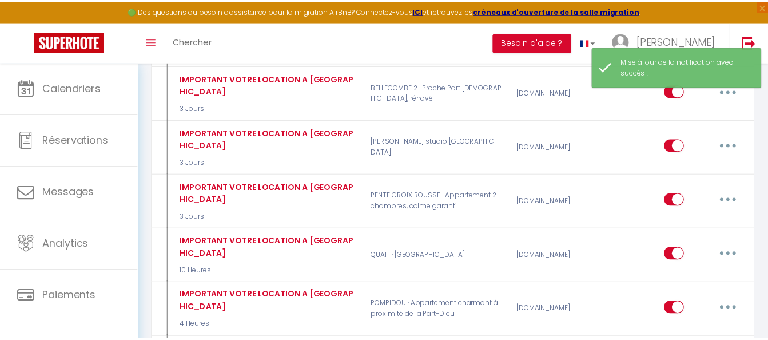
scroll to position [3655, 0]
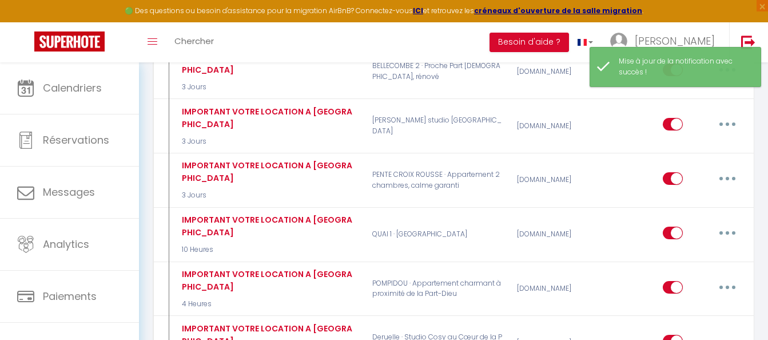
type input "IMPORTANT VOTRE LOCATION A [GEOGRAPHIC_DATA]"
select select "1 Jour"
select select
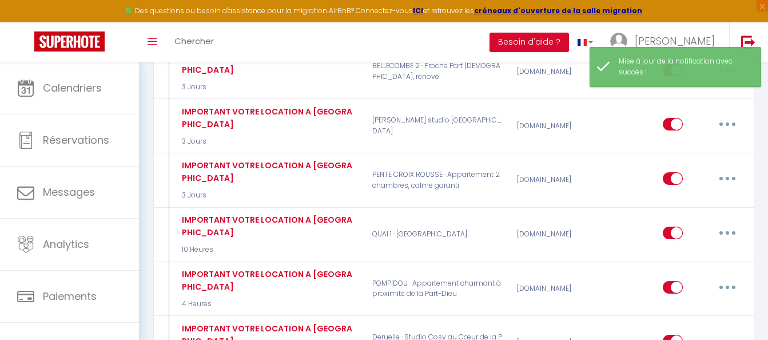
checkbox input "true"
checkbox input "false"
radio input "true"
type input "procédure d'arrivée [RENTAL:NAME]"
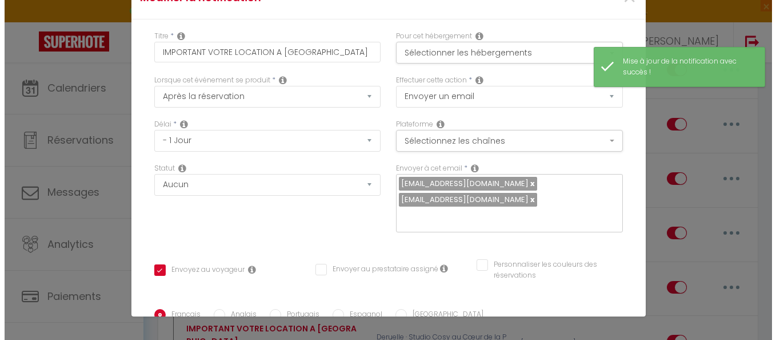
scroll to position [3612, 0]
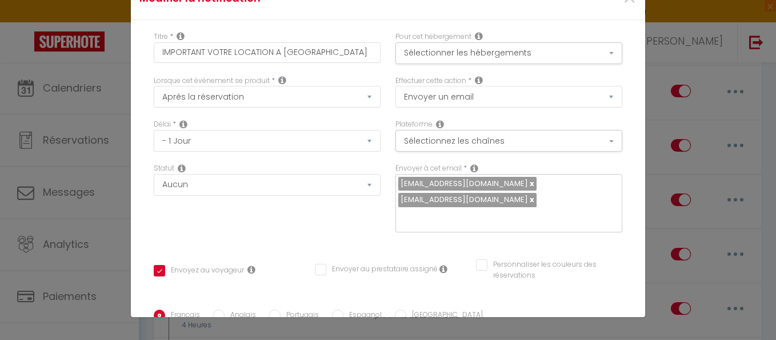
checkbox input "true"
checkbox input "false"
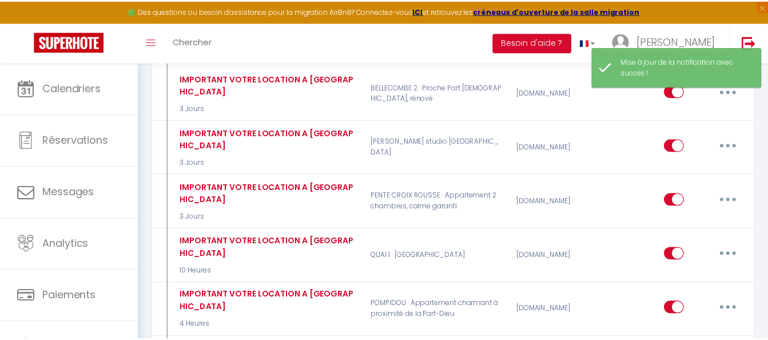
scroll to position [3655, 0]
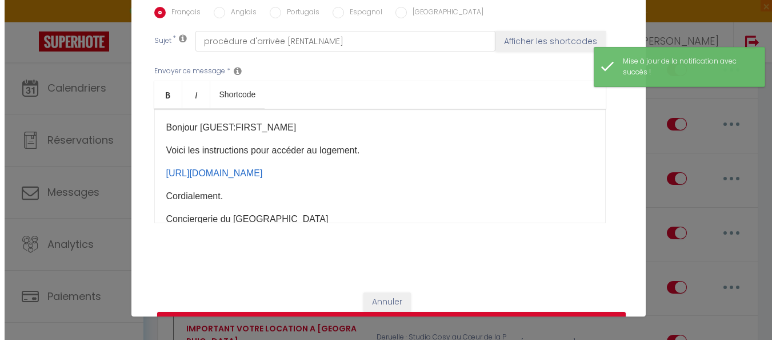
scroll to position [3612, 0]
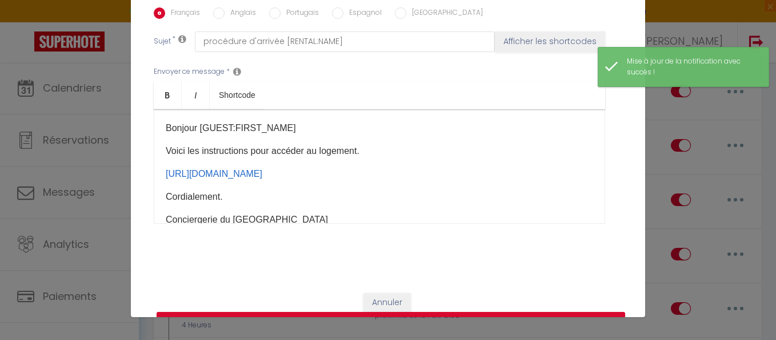
click at [391, 144] on p "Voici les instructions pour accéder au logement​." at bounding box center [380, 151] width 428 height 14
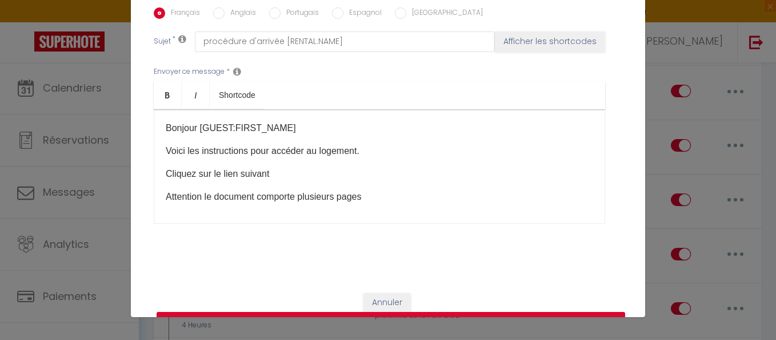
click at [401, 312] on button "Mettre à jour" at bounding box center [391, 323] width 469 height 22
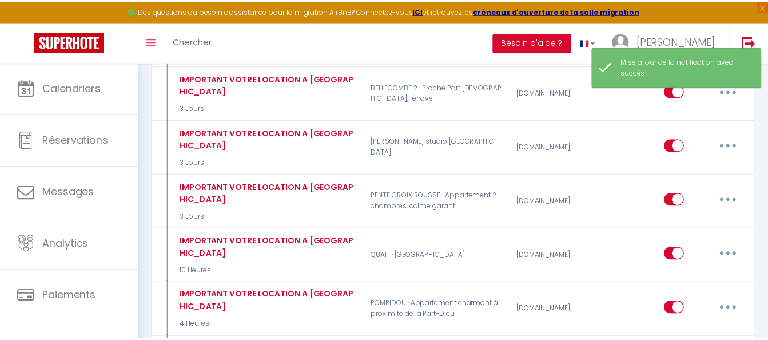
scroll to position [3655, 0]
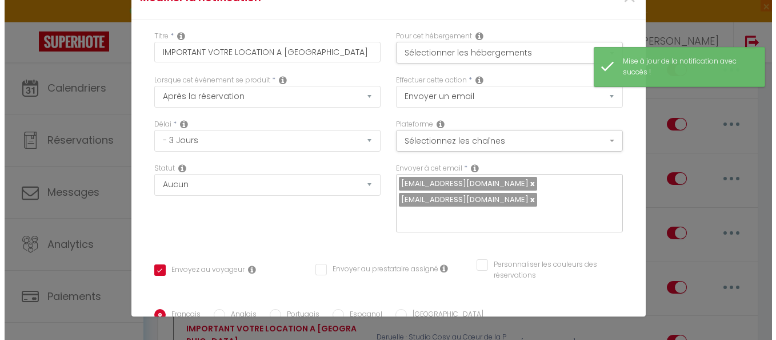
scroll to position [3612, 0]
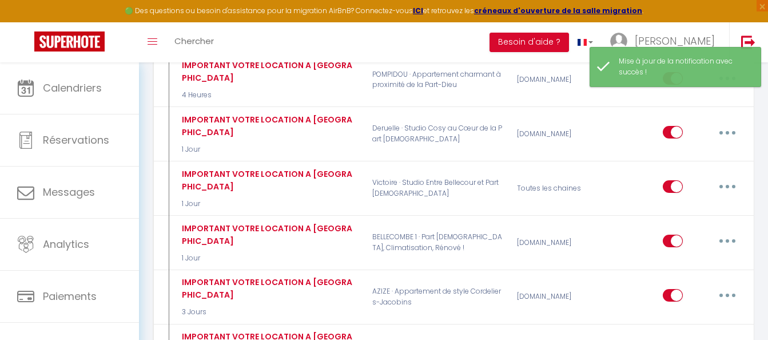
scroll to position [3884, 0]
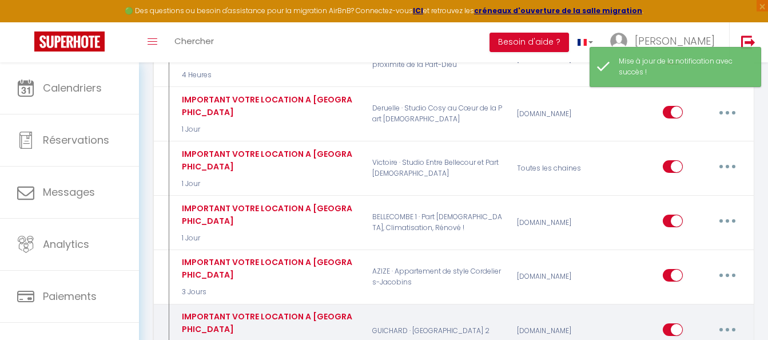
click at [723, 320] on button "button" at bounding box center [727, 329] width 32 height 18
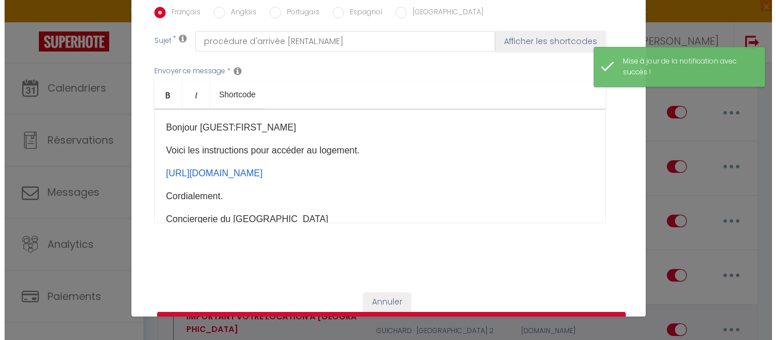
scroll to position [3841, 0]
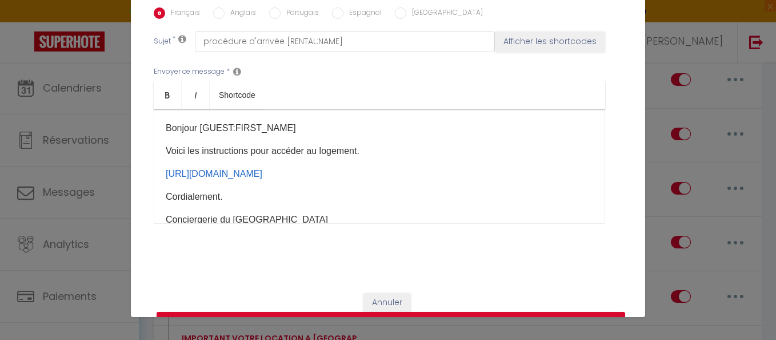
click at [450, 144] on p "Voici les instructions pour accéder au logement​." at bounding box center [380, 151] width 428 height 14
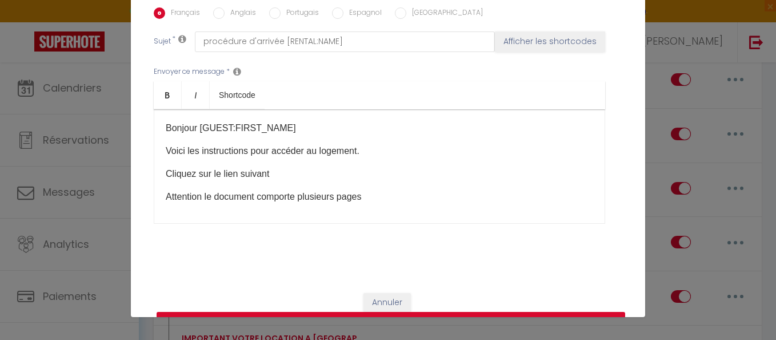
click at [410, 312] on button "Mettre à jour" at bounding box center [391, 323] width 469 height 22
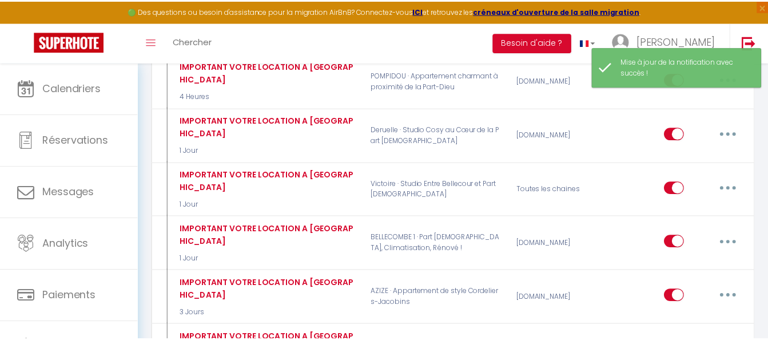
scroll to position [3884, 0]
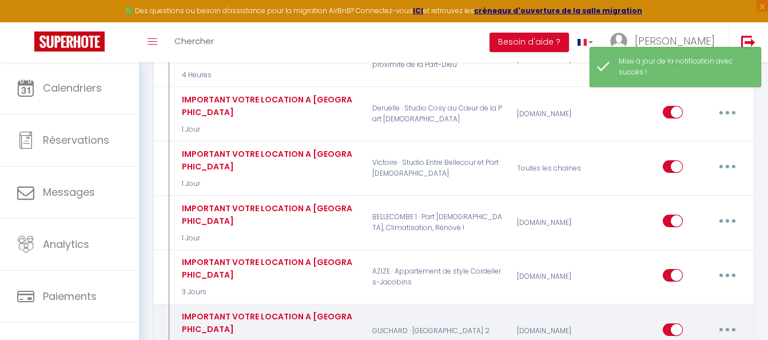
click at [728, 320] on button "button" at bounding box center [727, 329] width 32 height 18
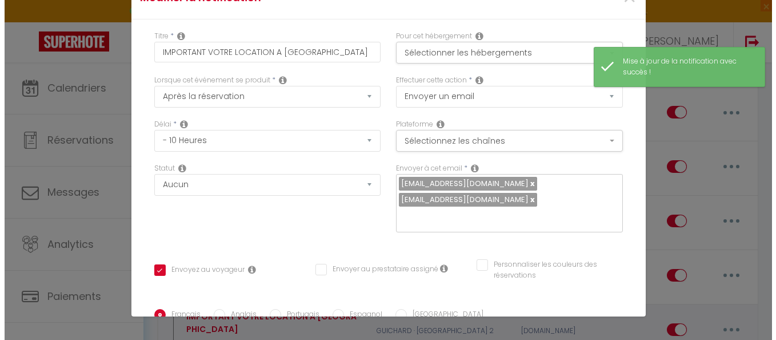
scroll to position [3841, 0]
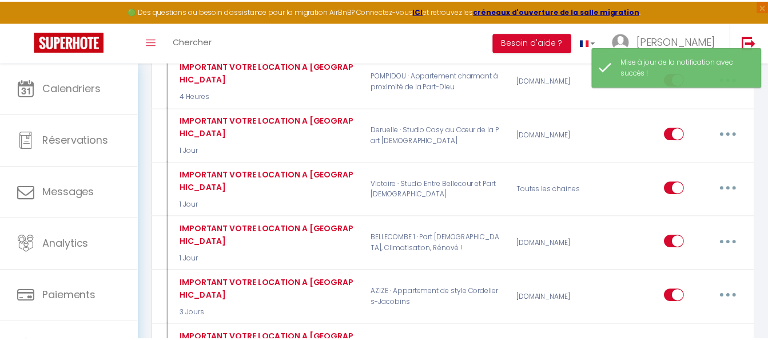
scroll to position [3884, 0]
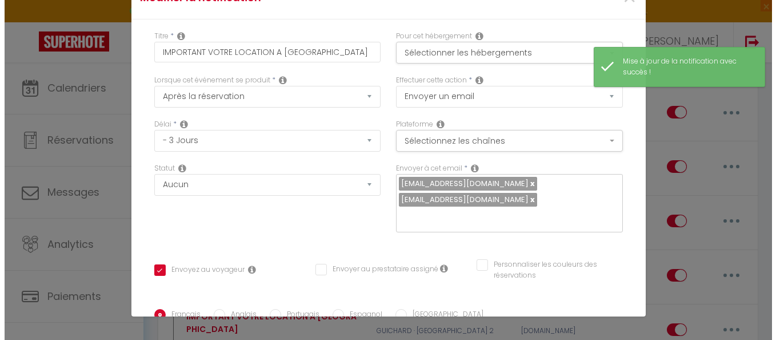
scroll to position [3841, 0]
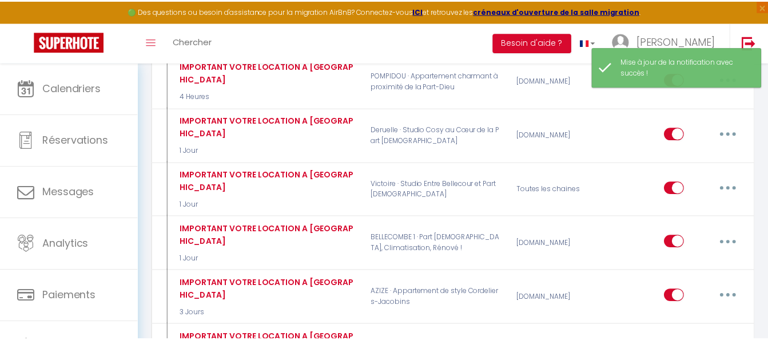
scroll to position [3884, 0]
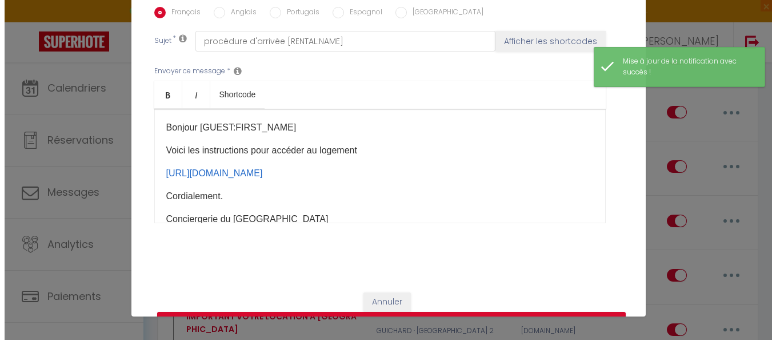
scroll to position [3841, 0]
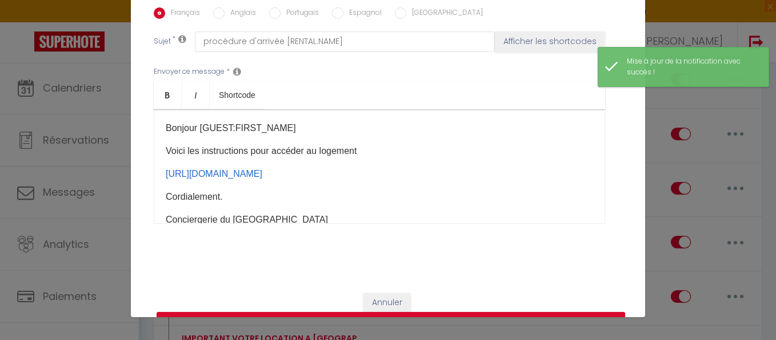
click at [378, 144] on p "Voici les instructions pour accéder au logement" at bounding box center [380, 151] width 428 height 14
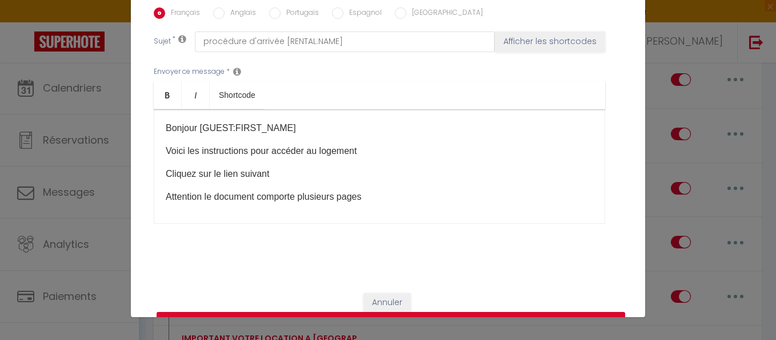
click at [341, 312] on button "Mettre à jour" at bounding box center [391, 323] width 469 height 22
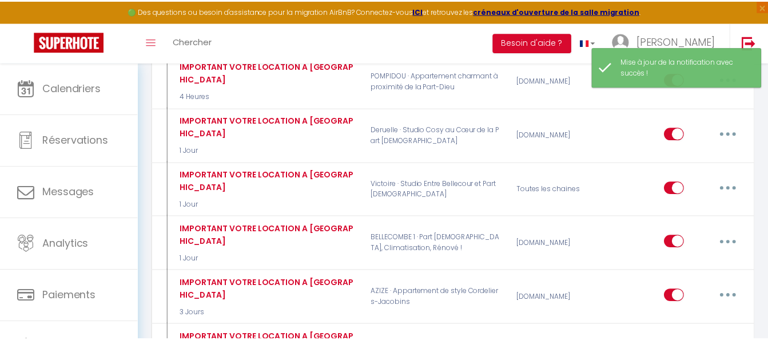
scroll to position [3884, 0]
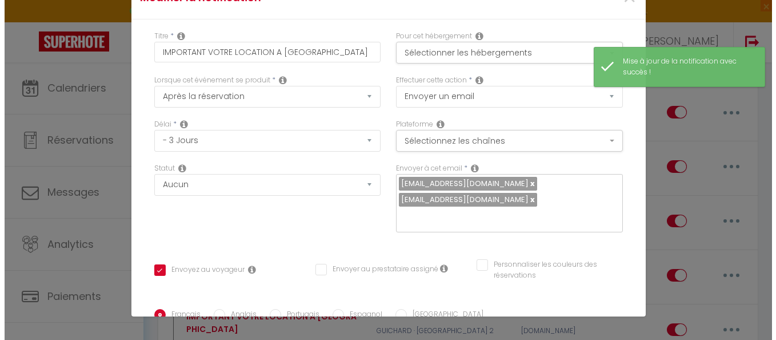
scroll to position [3841, 0]
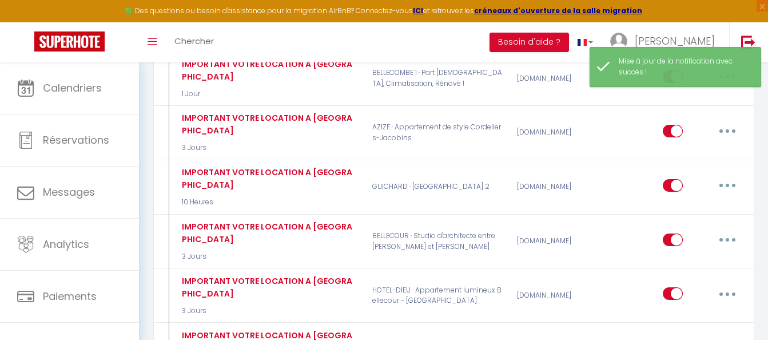
scroll to position [4055, 0]
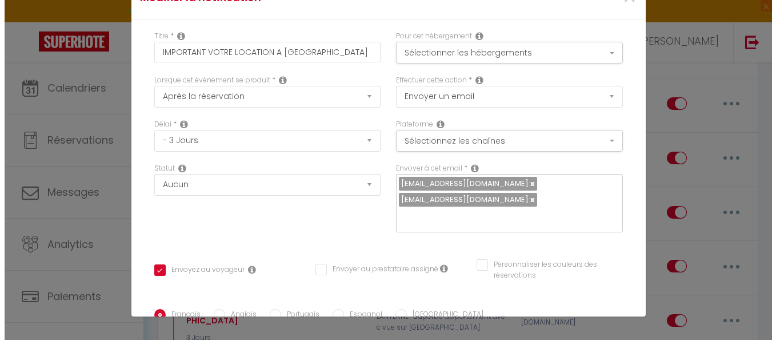
scroll to position [4012, 0]
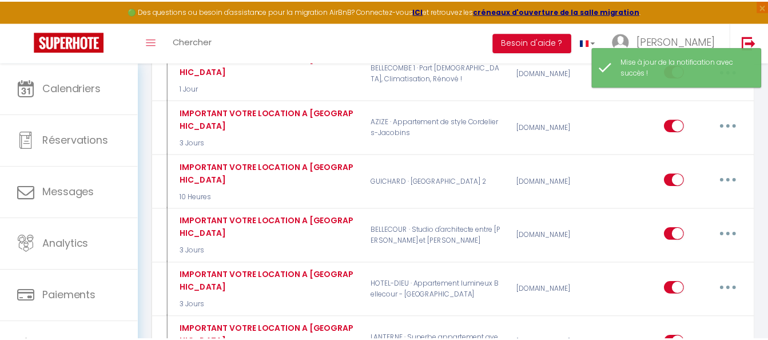
scroll to position [4055, 0]
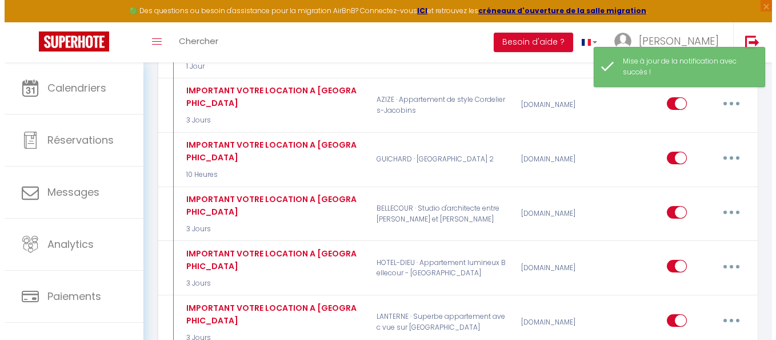
scroll to position [4012, 0]
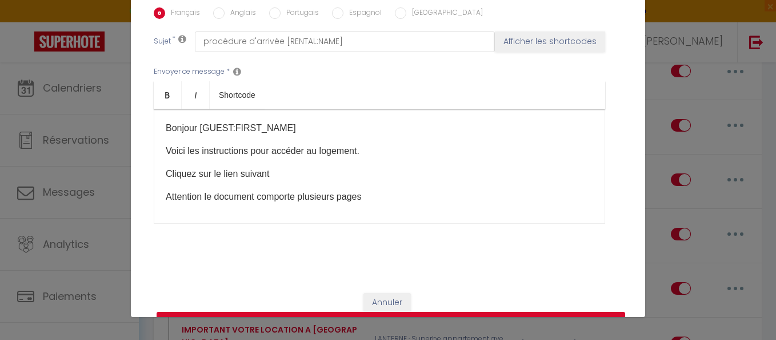
click at [454, 312] on button "Mettre à jour" at bounding box center [391, 323] width 469 height 22
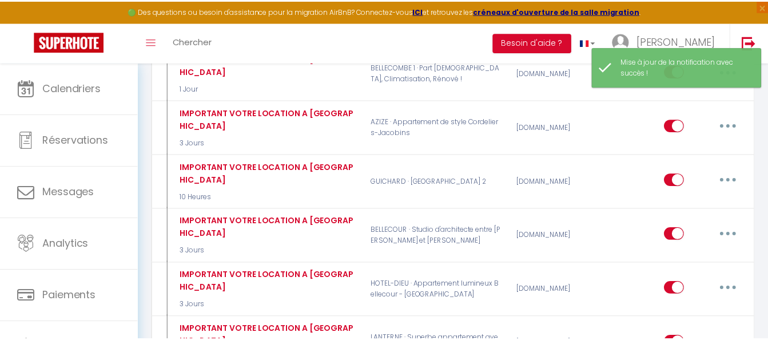
scroll to position [4055, 0]
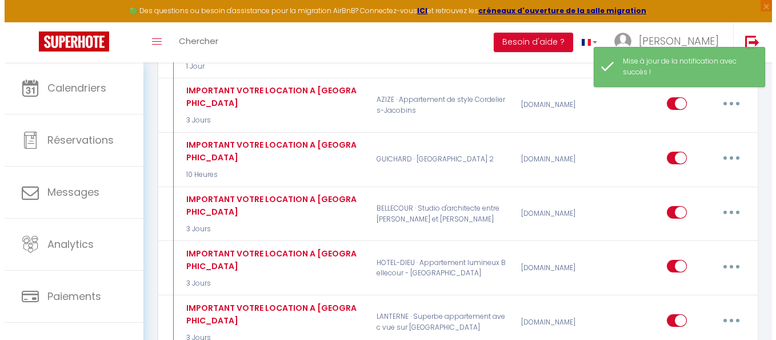
scroll to position [4012, 0]
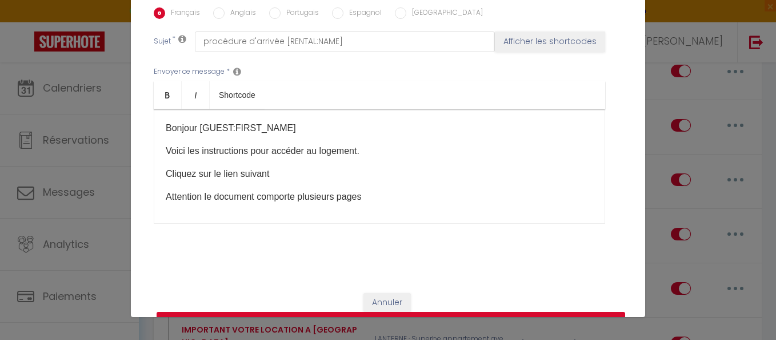
click at [521, 312] on button "Mettre à jour" at bounding box center [391, 323] width 469 height 22
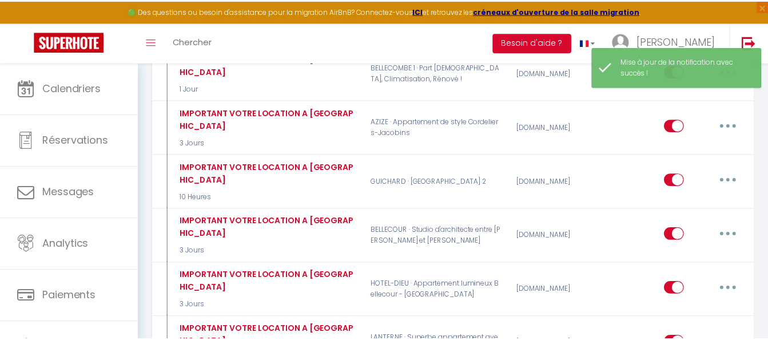
scroll to position [4055, 0]
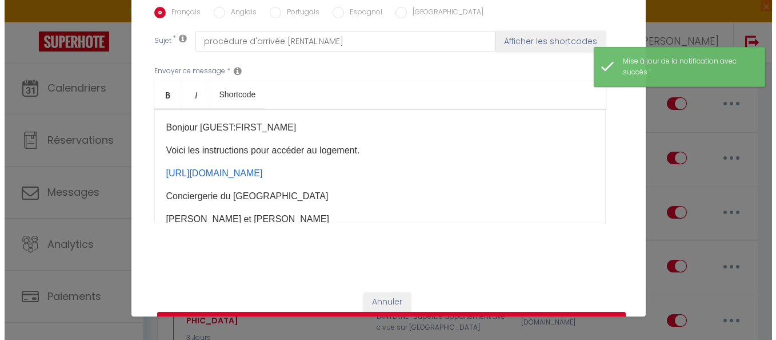
scroll to position [4012, 0]
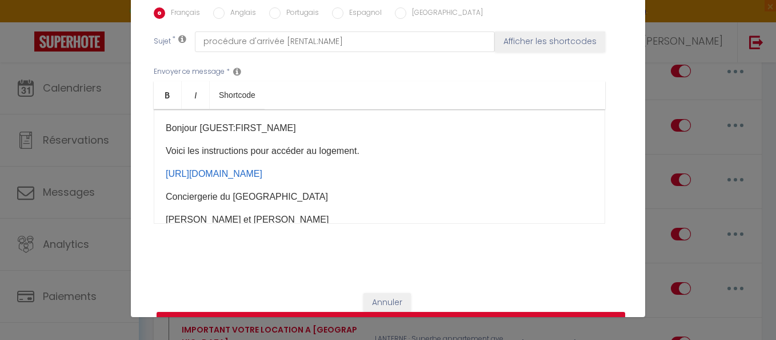
click at [370, 144] on p "Voici les instructions pour accéder au logement​." at bounding box center [380, 151] width 428 height 14
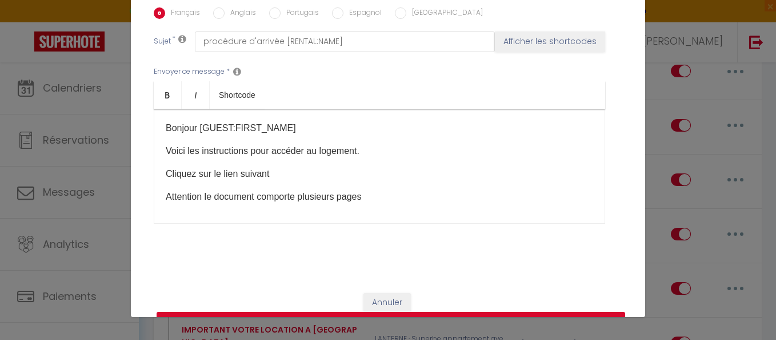
click at [377, 312] on button "Mettre à jour" at bounding box center [391, 323] width 469 height 22
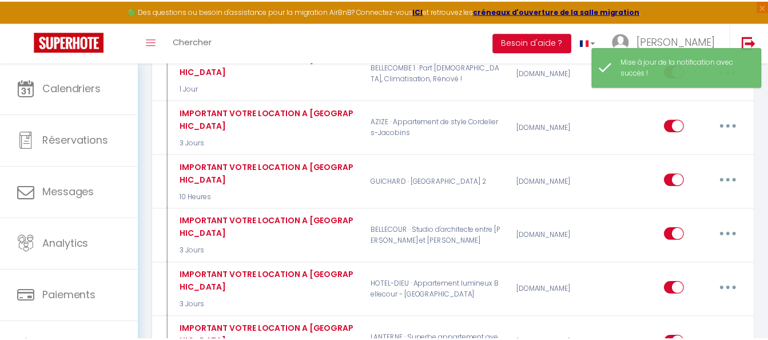
scroll to position [0, 0]
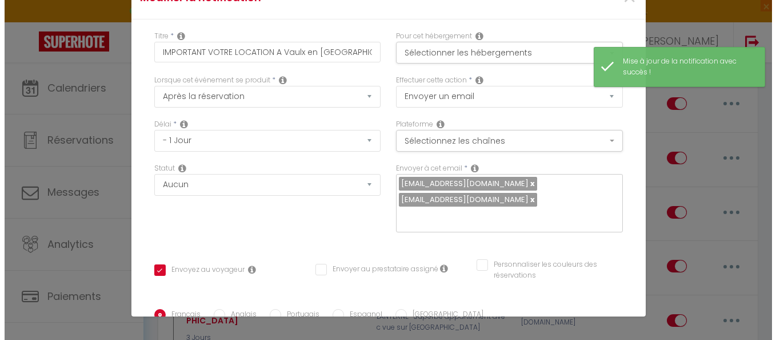
scroll to position [4012, 0]
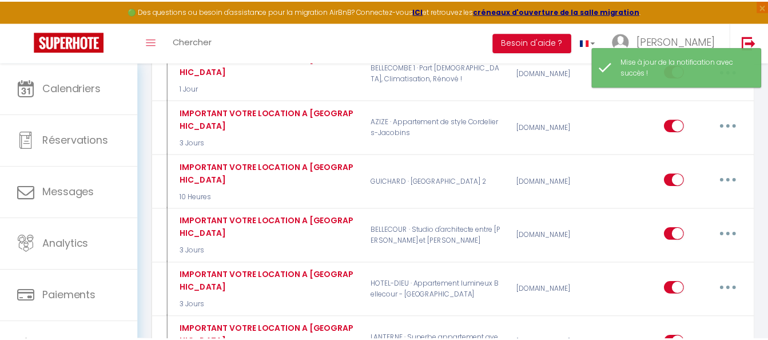
scroll to position [4055, 0]
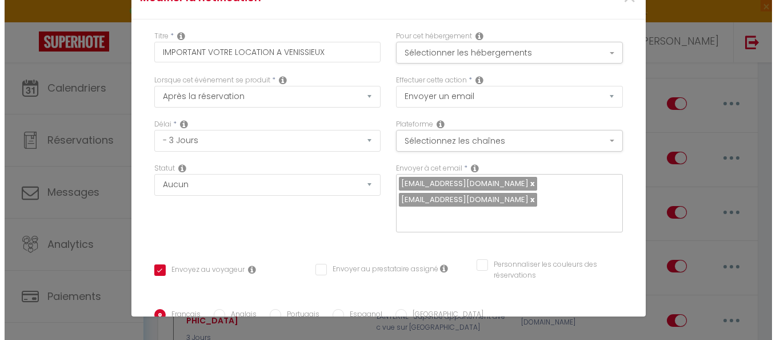
scroll to position [4012, 0]
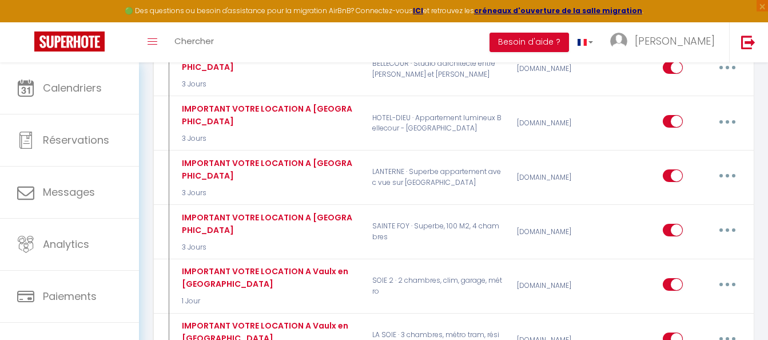
scroll to position [4227, 0]
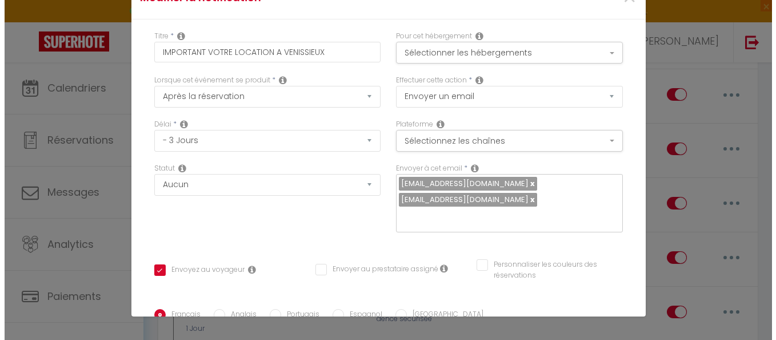
scroll to position [4183, 0]
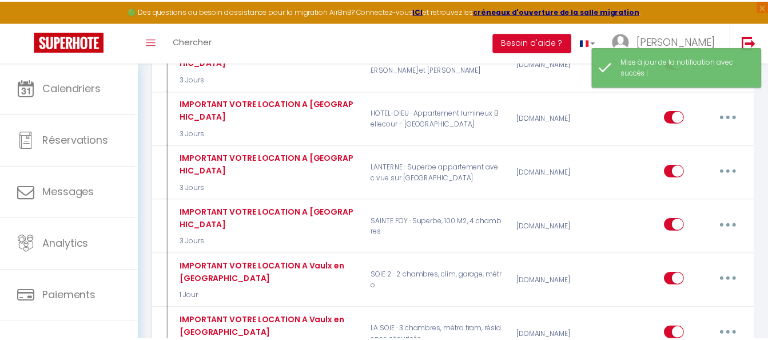
scroll to position [4227, 0]
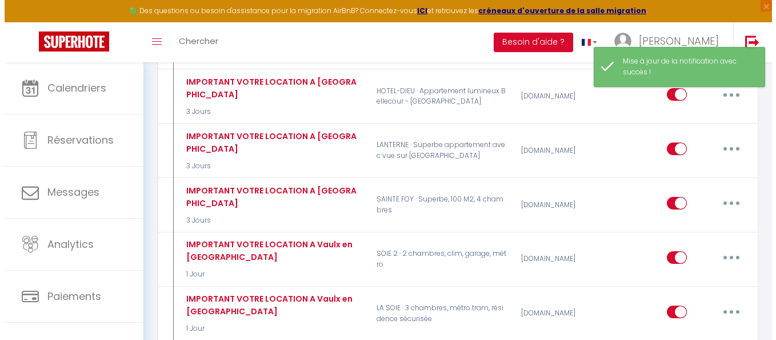
scroll to position [4183, 0]
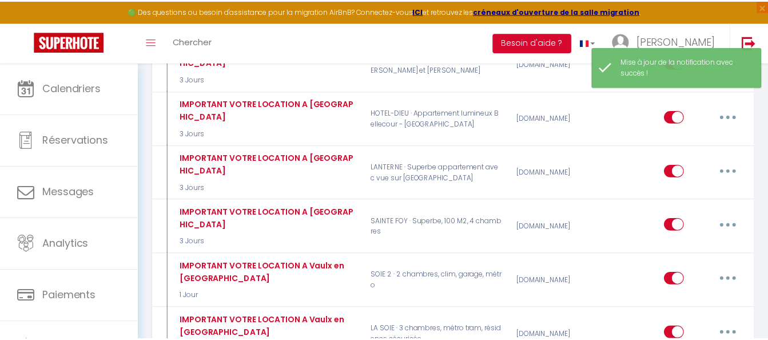
scroll to position [4227, 0]
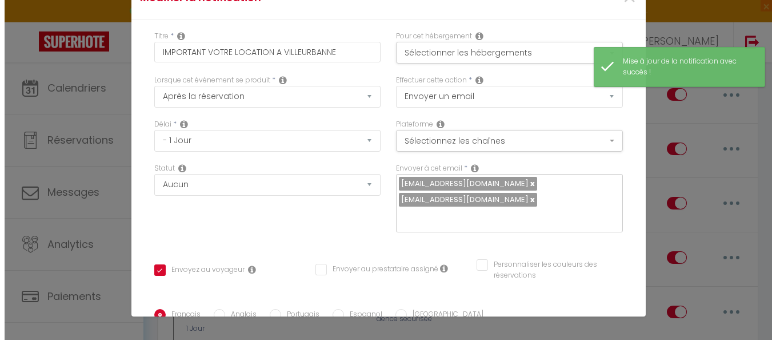
scroll to position [4183, 0]
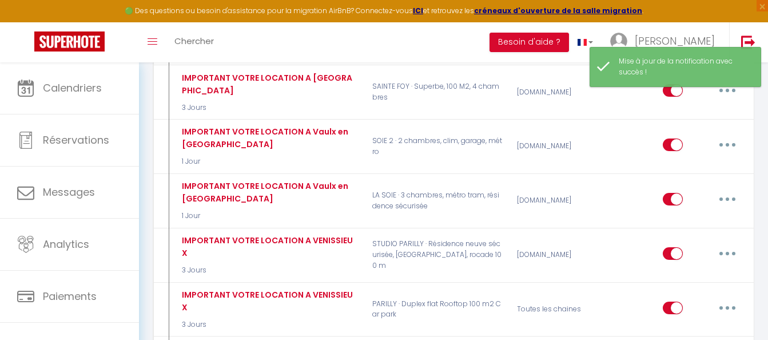
scroll to position [4341, 0]
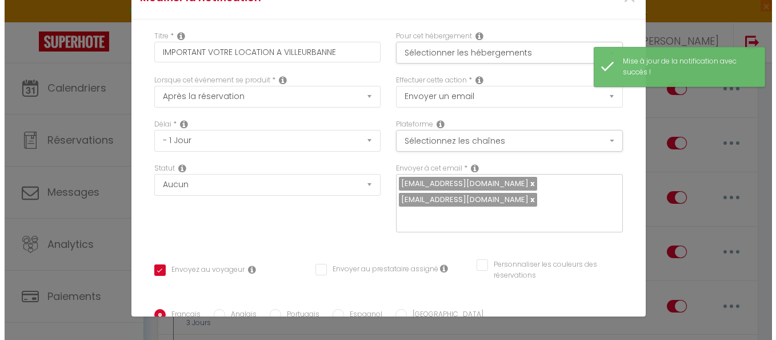
scroll to position [4298, 0]
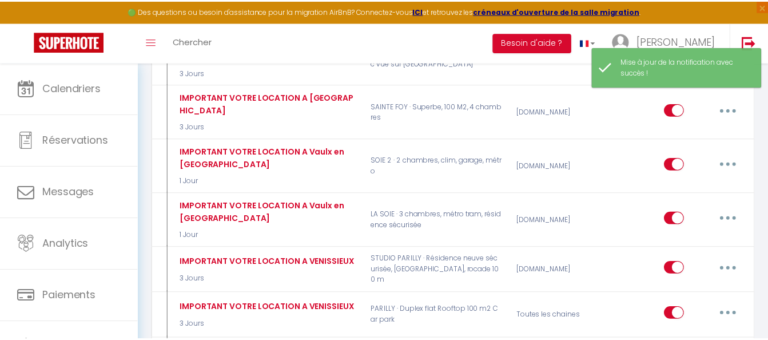
scroll to position [4341, 0]
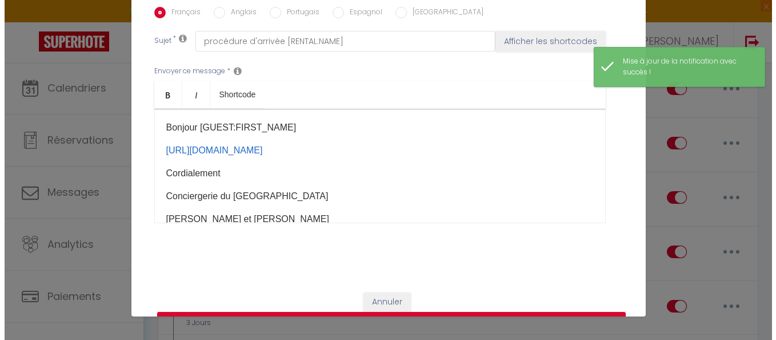
scroll to position [4298, 0]
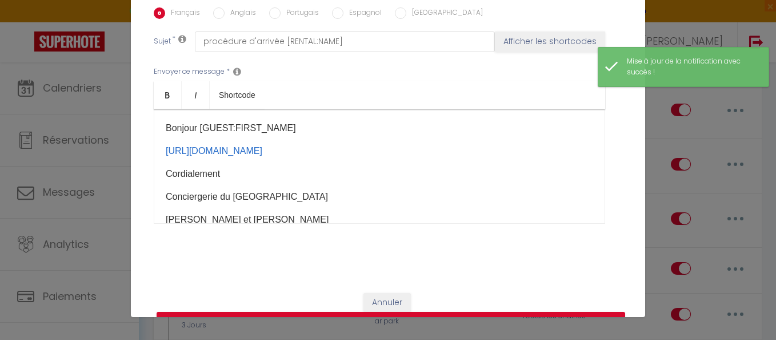
click at [329, 119] on div "Bonjour [GUEST:FIRST_NAME] [URL][DOMAIN_NAME] ​​ ​ Cordialement Conciergerie du…" at bounding box center [380, 166] width 452 height 114
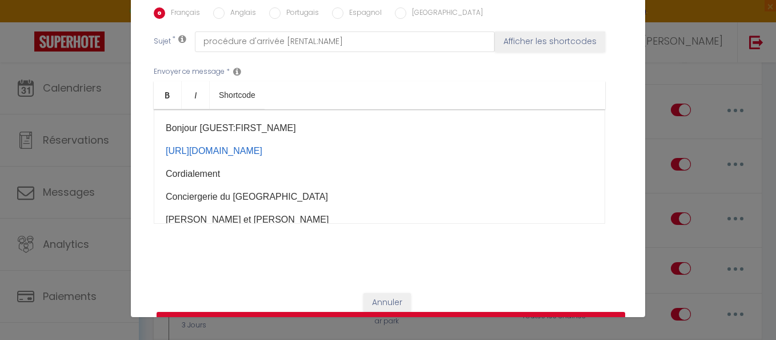
click at [323, 121] on p "Bonjour [GUEST:FIRST_NAME]" at bounding box center [380, 128] width 428 height 14
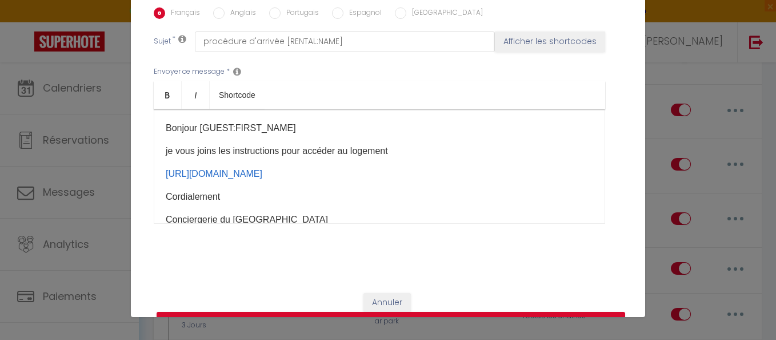
click at [416, 144] on p "je vous joins les instructions pour accéder au logement" at bounding box center [380, 151] width 428 height 14
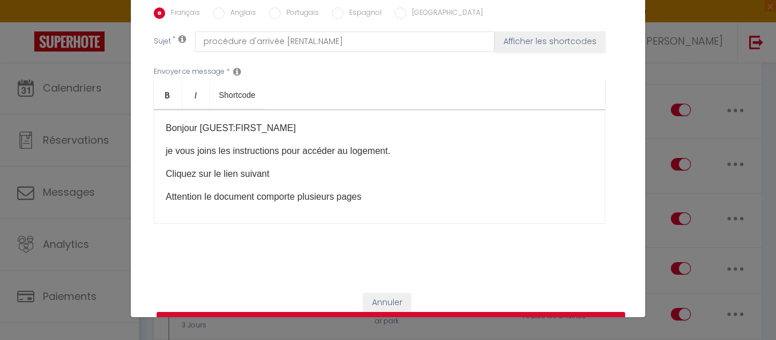
click at [396, 312] on button "Mettre à jour" at bounding box center [391, 323] width 469 height 22
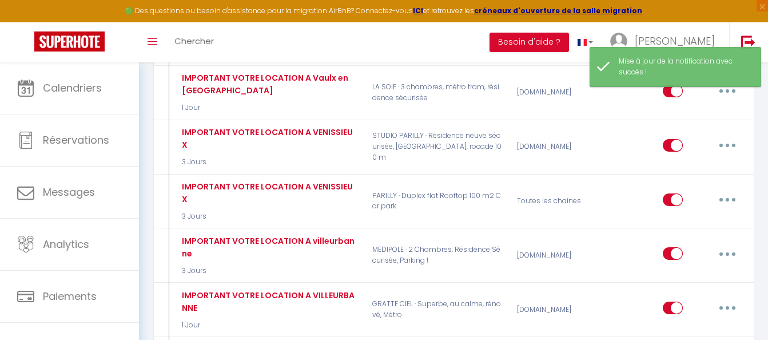
scroll to position [4455, 0]
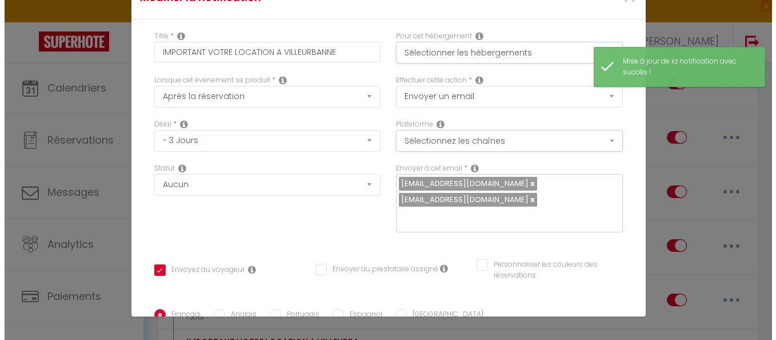
scroll to position [4402, 0]
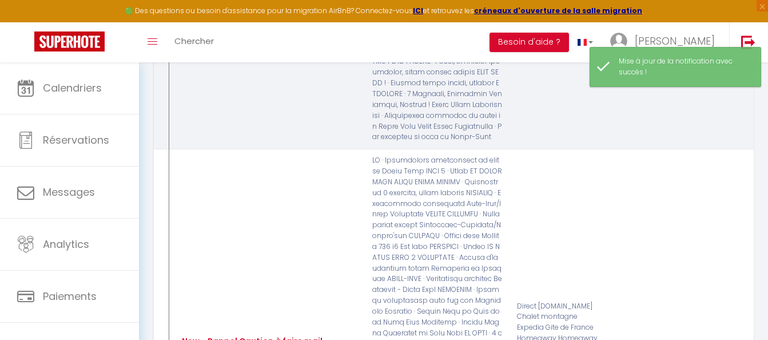
scroll to position [6399, 0]
